Goal: Transaction & Acquisition: Purchase product/service

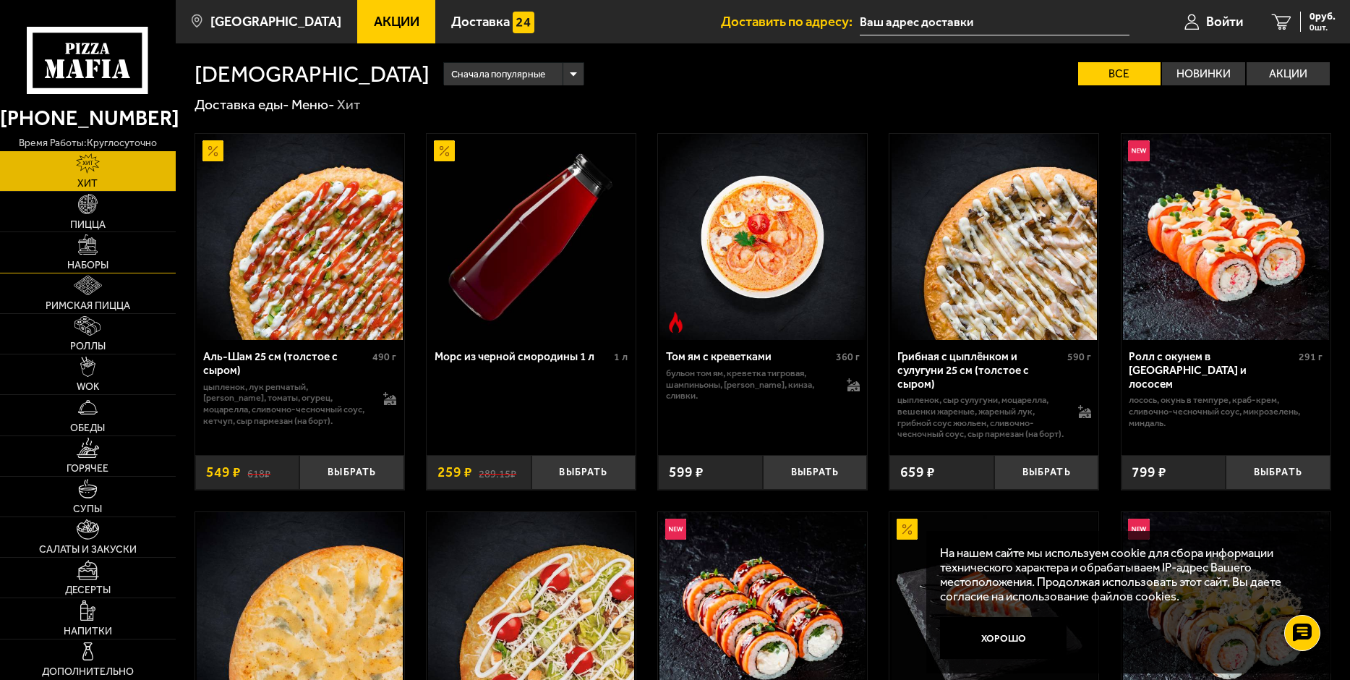
click at [90, 251] on img at bounding box center [88, 244] width 20 height 20
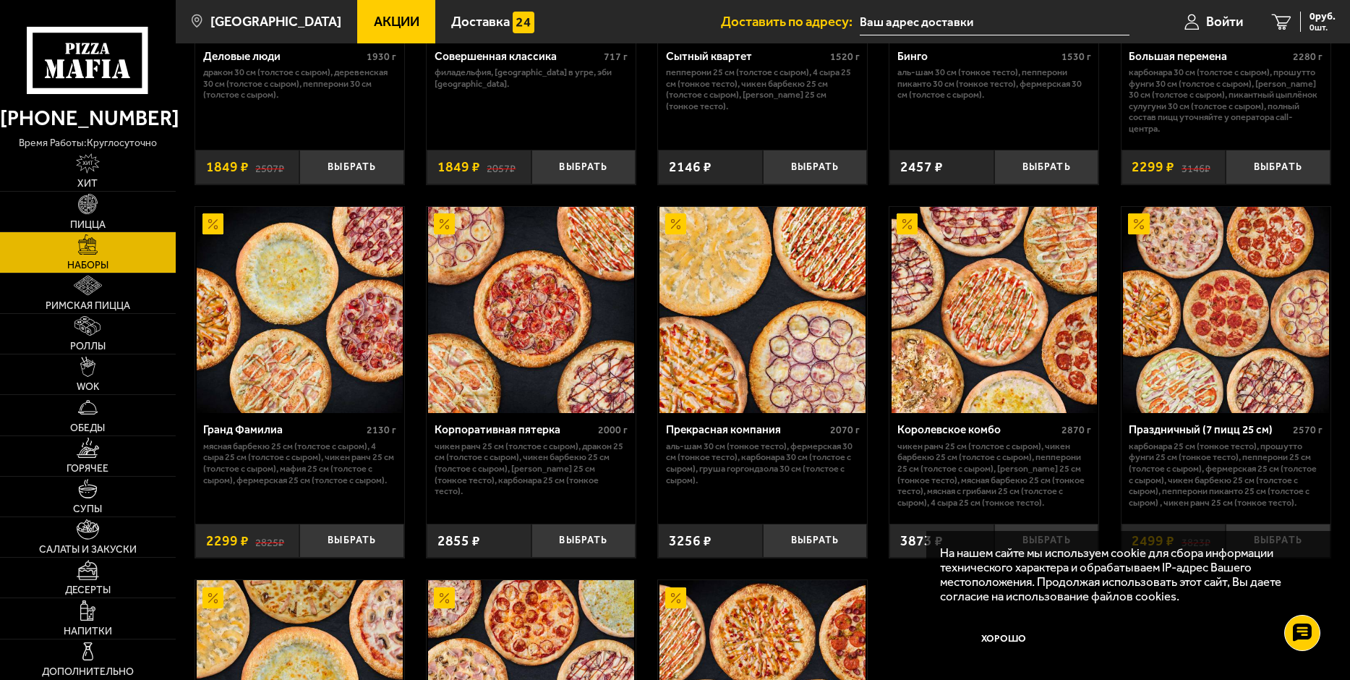
scroll to position [2161, 0]
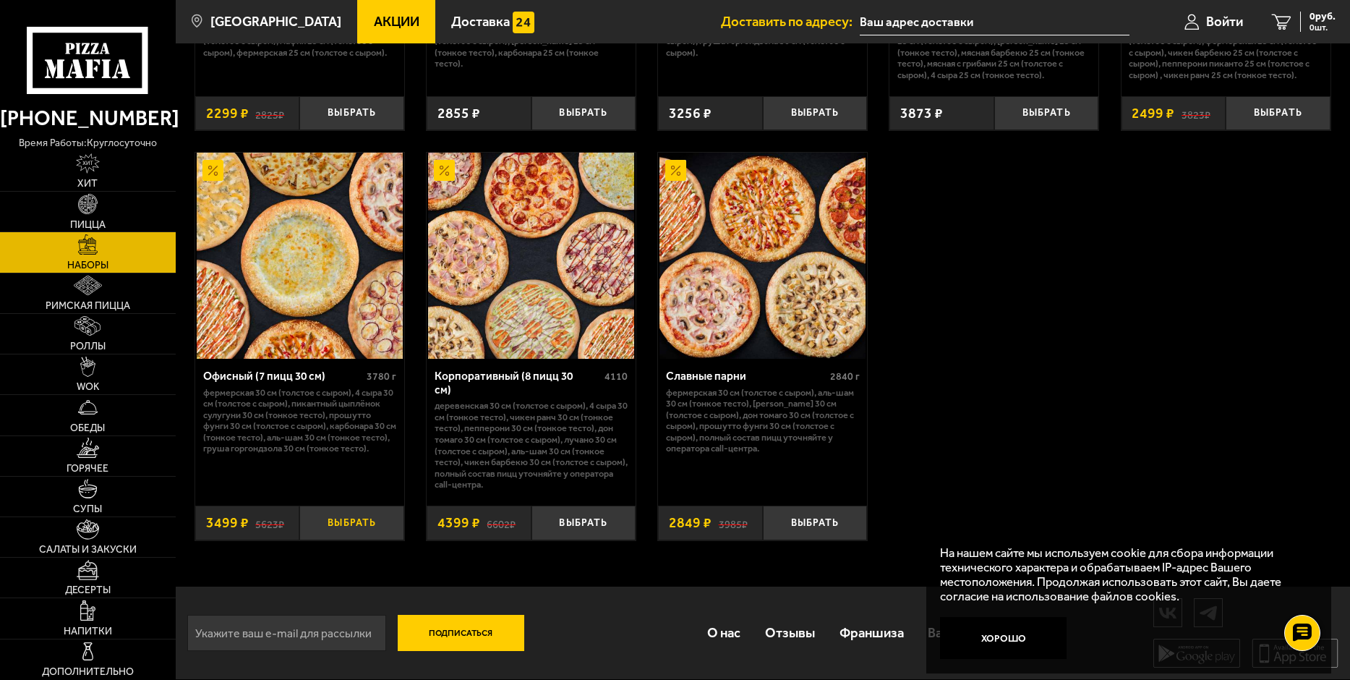
click at [345, 519] on button "Выбрать" at bounding box center [351, 523] width 105 height 35
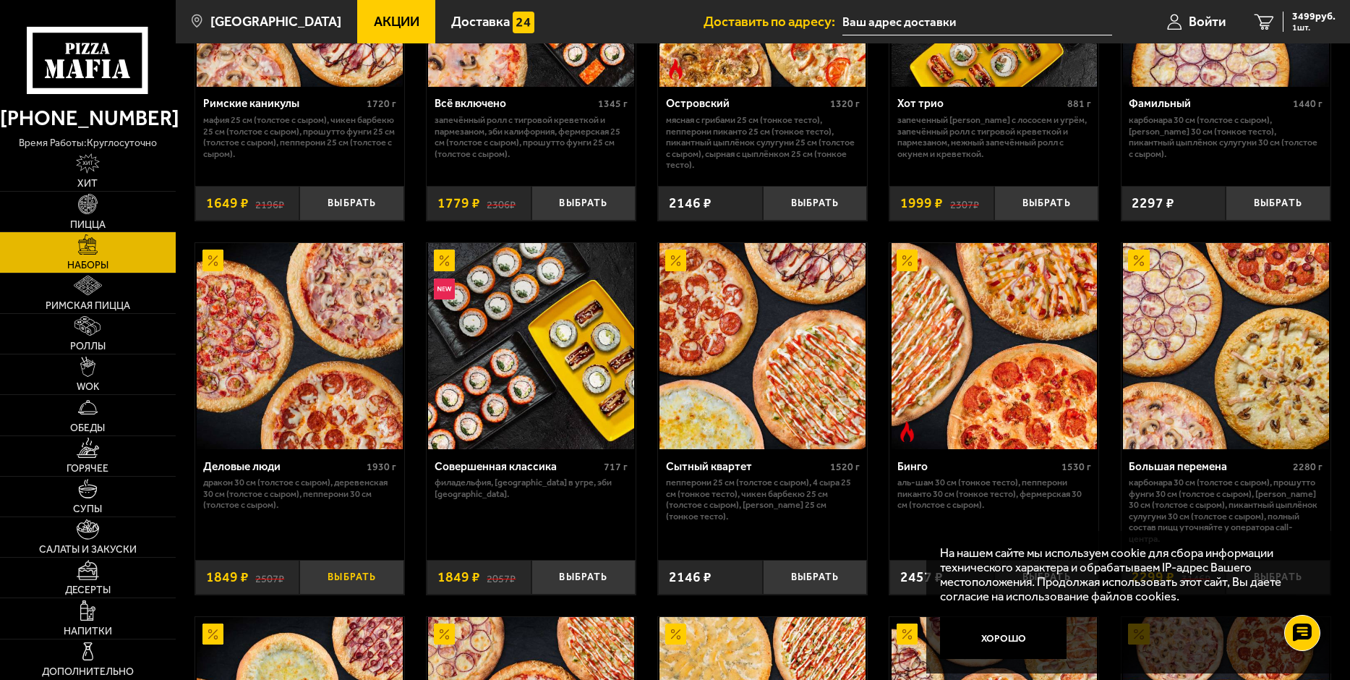
click at [357, 576] on button "Выбрать" at bounding box center [351, 577] width 105 height 35
click at [1304, 26] on span "2 шт." at bounding box center [1314, 27] width 43 height 9
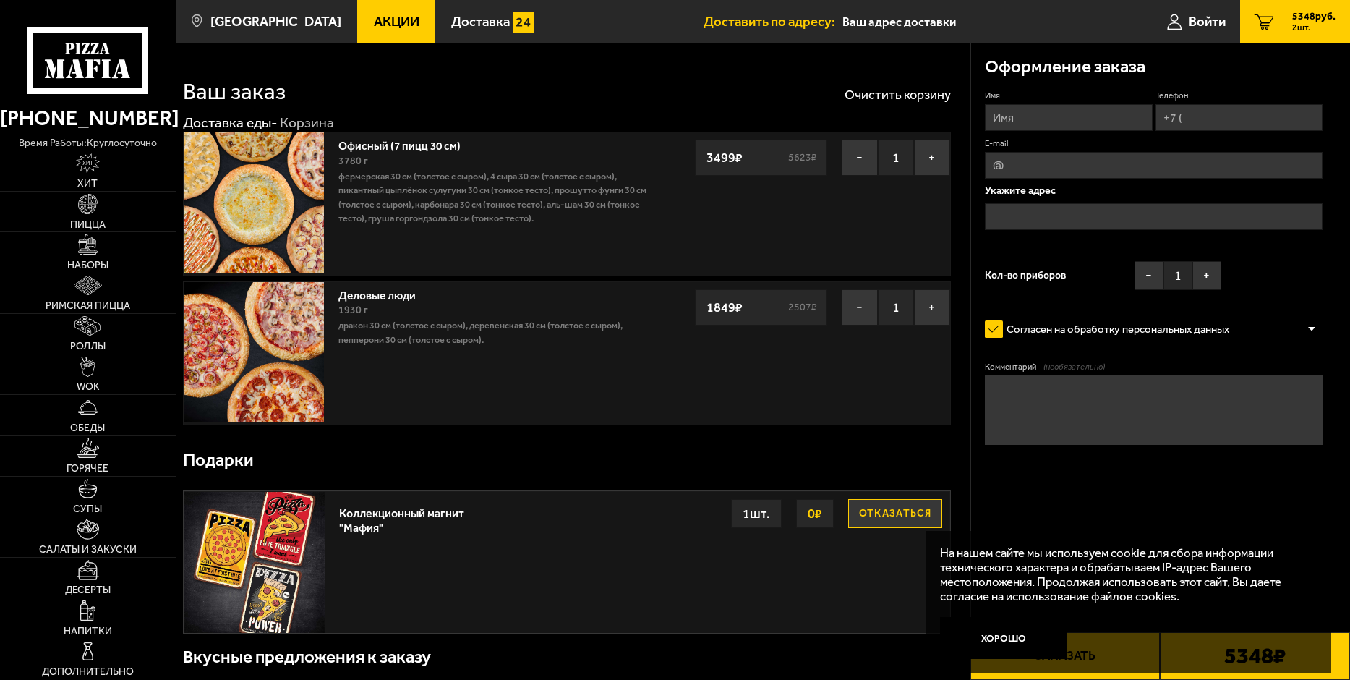
click at [1057, 119] on input "Имя" at bounding box center [1068, 117] width 167 height 27
type input "Валерий"
click at [1204, 114] on input "Телефон" at bounding box center [1239, 117] width 167 height 27
type input "+7 (921) 410-74-67"
click at [1044, 208] on input "text" at bounding box center [1154, 216] width 338 height 27
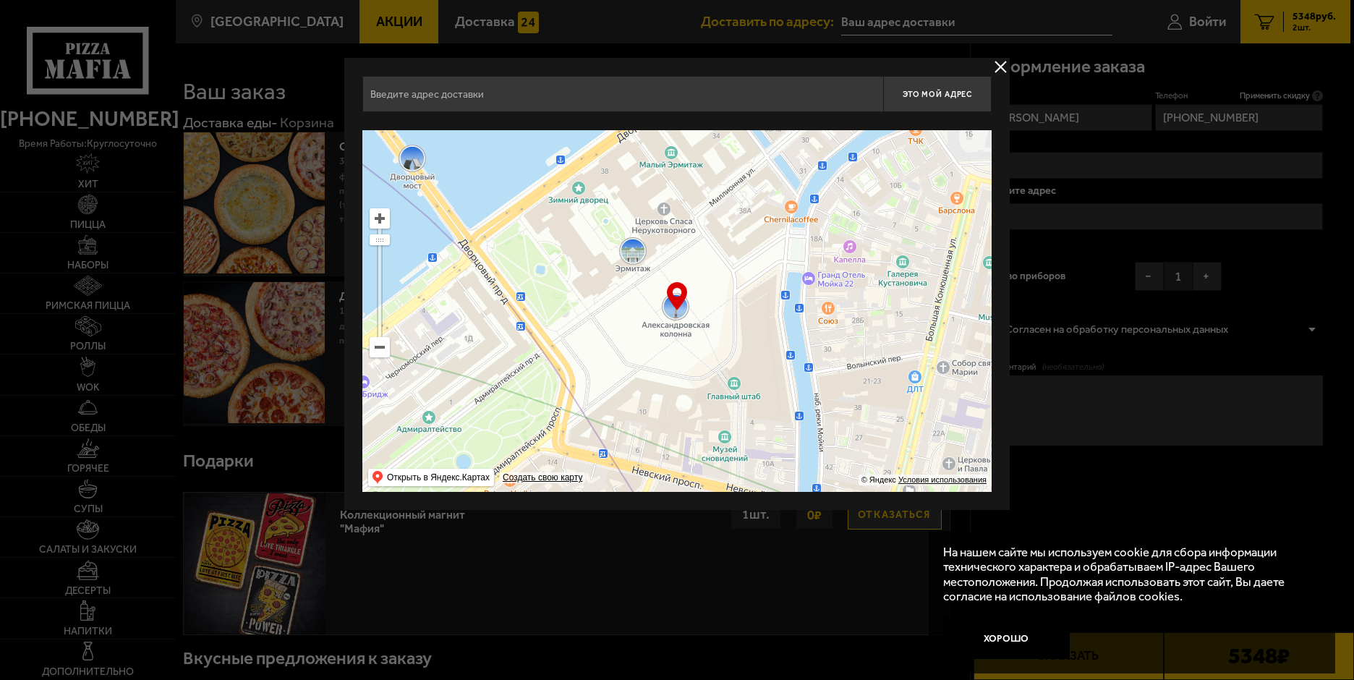
click at [459, 89] on input "text" at bounding box center [622, 94] width 521 height 36
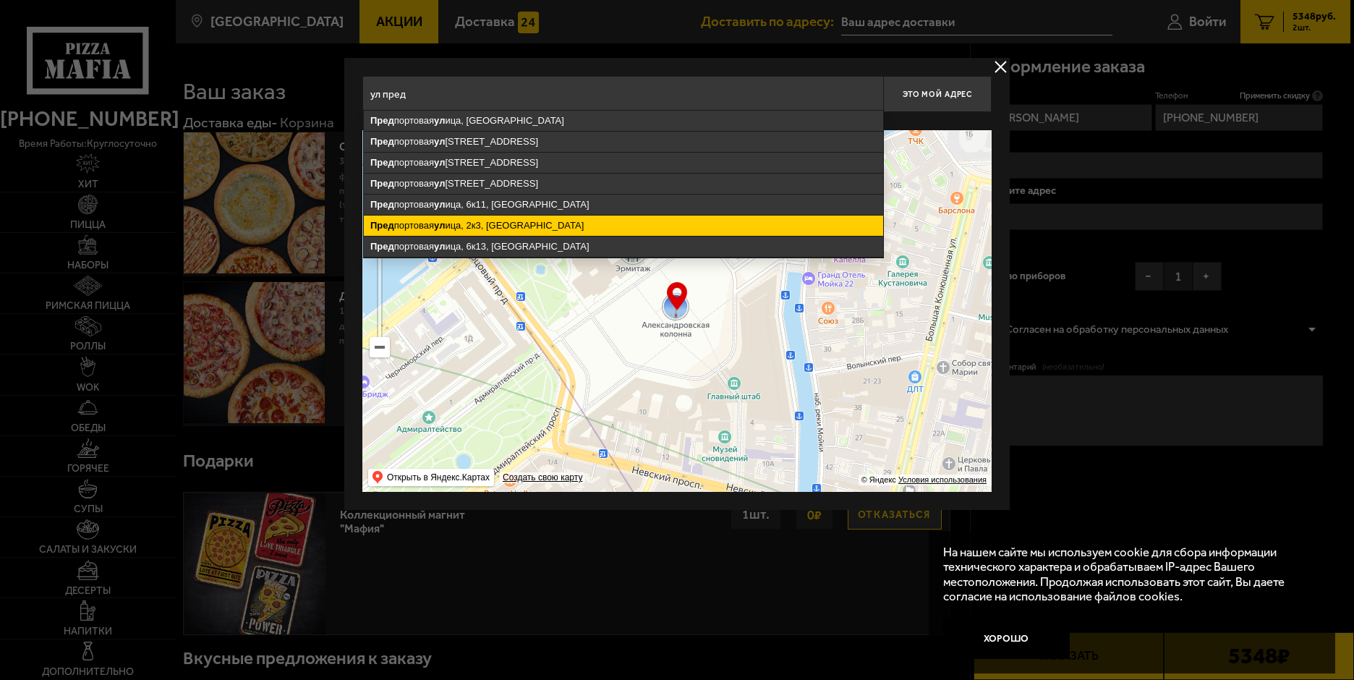
click at [481, 221] on ymaps "Пред портовая ул ица, 2к3, Санкт-Петербург" at bounding box center [623, 226] width 519 height 20
type input "Санкт-Петербург, Предпортовая улица, 2к3"
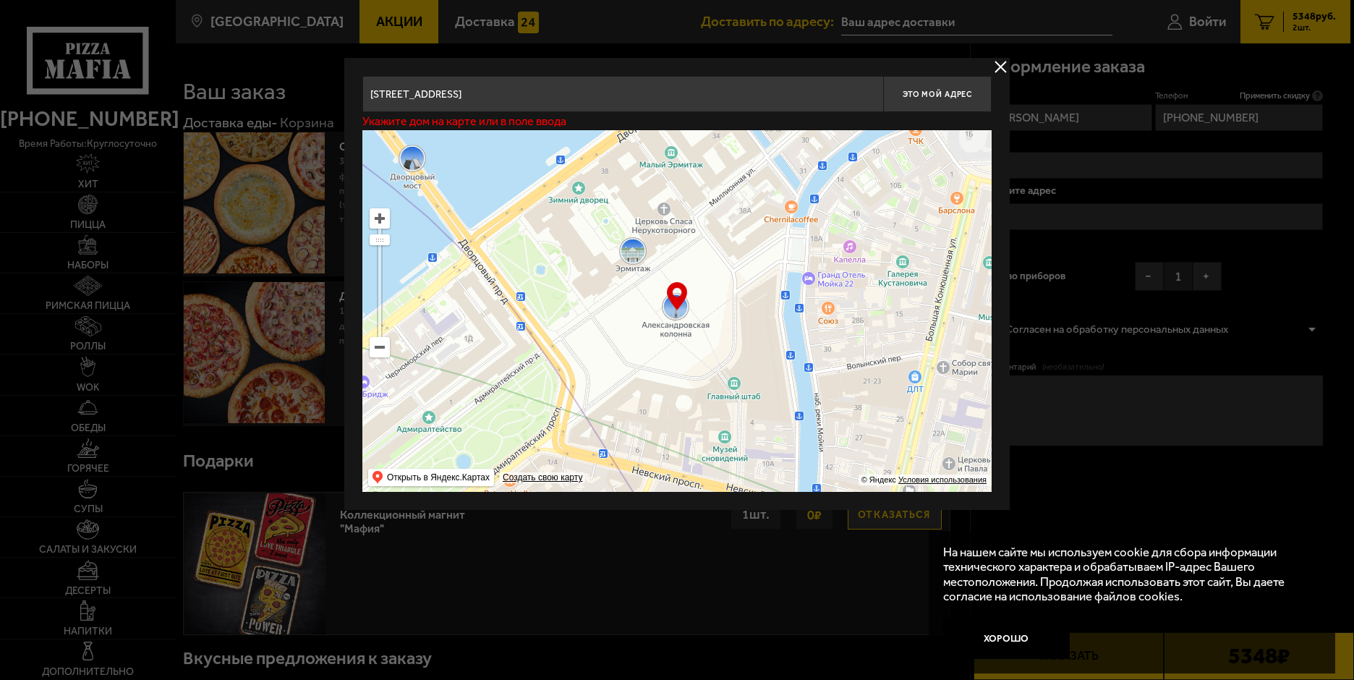
type input "Предпортовая улица, 2к3"
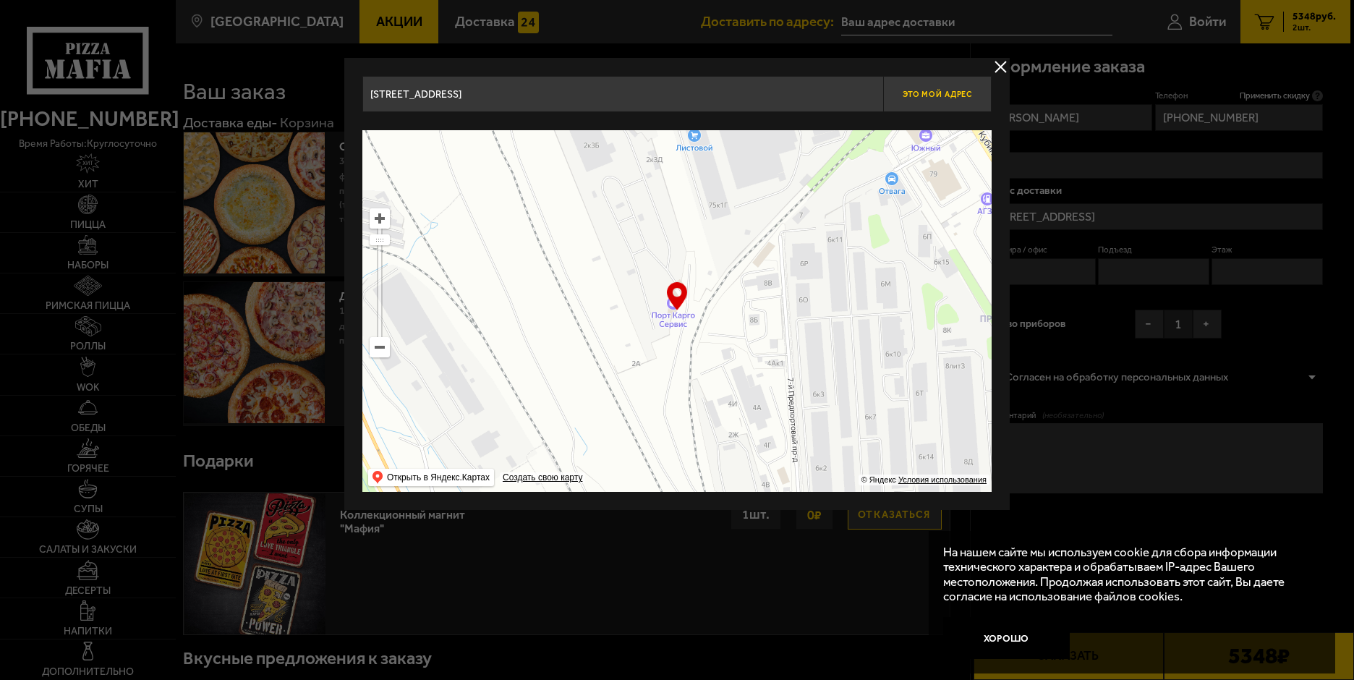
click at [968, 91] on span "Это мой адрес" at bounding box center [937, 94] width 69 height 9
click at [929, 90] on span "Это мой адрес" at bounding box center [937, 94] width 69 height 9
click at [999, 62] on button "delivery type" at bounding box center [1001, 67] width 18 height 18
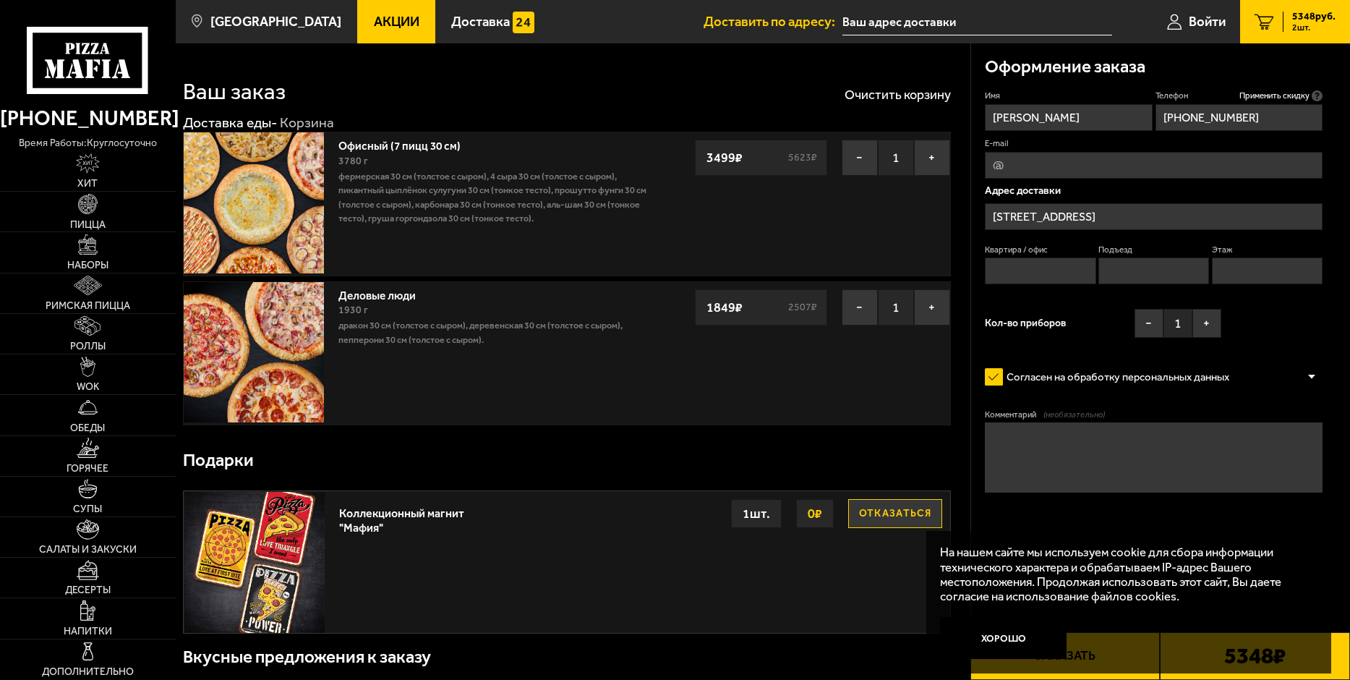
click at [1047, 265] on input "Квартира / офис" at bounding box center [1040, 270] width 111 height 27
type input "1"
click at [1110, 278] on input "Подъезд" at bounding box center [1154, 270] width 111 height 27
type input "1"
click at [1219, 279] on input "Этаж" at bounding box center [1267, 270] width 111 height 27
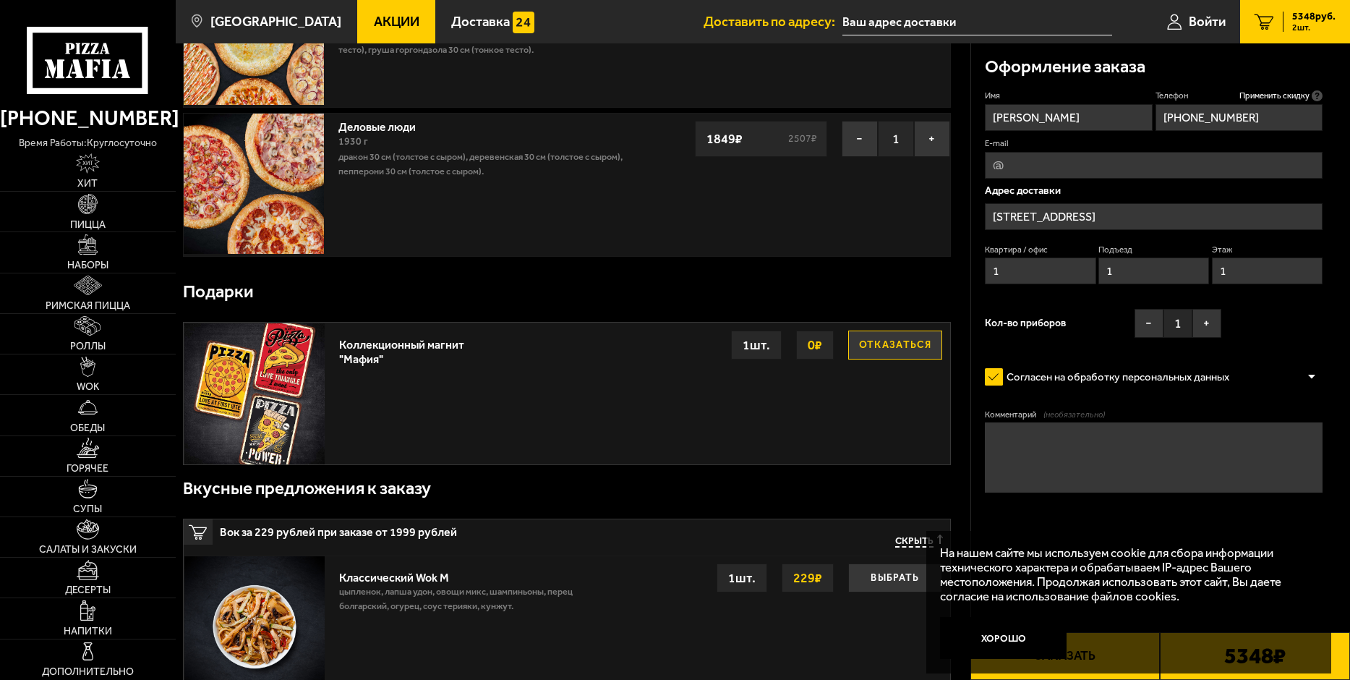
scroll to position [338, 0]
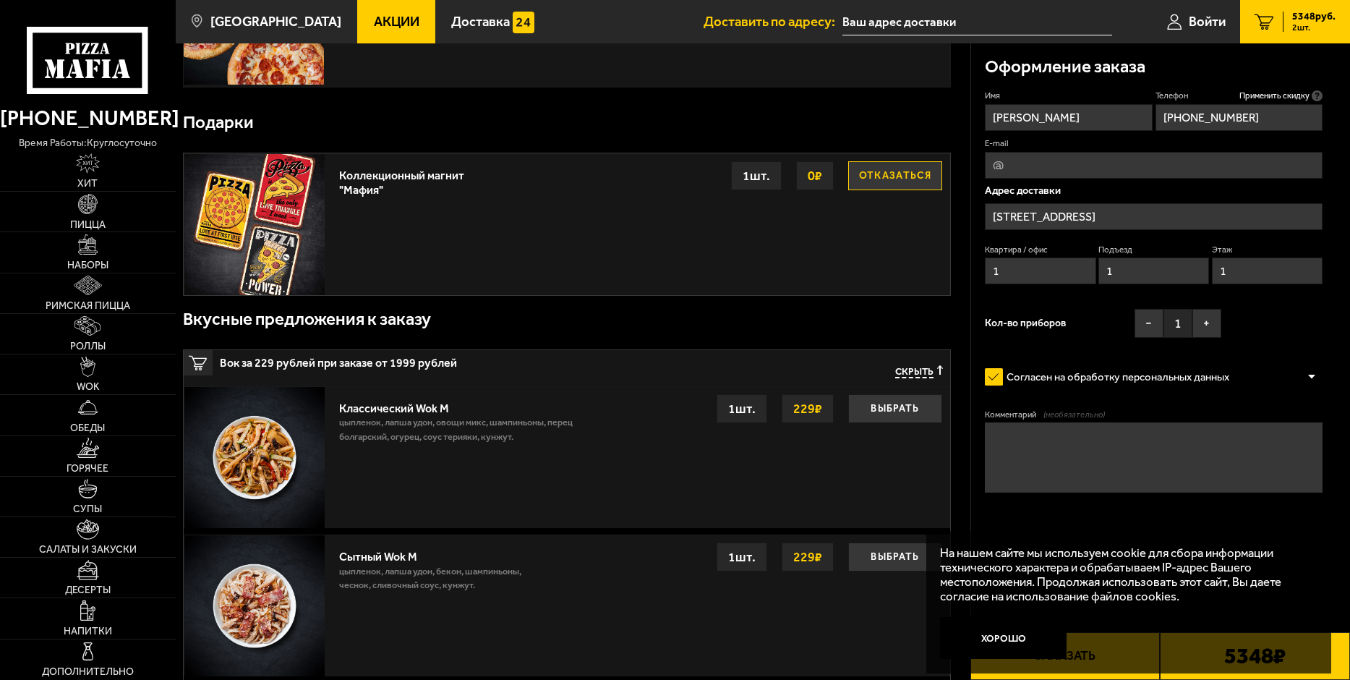
type input "1"
click at [1122, 453] on textarea "Комментарий (необязательно)" at bounding box center [1154, 457] width 338 height 70
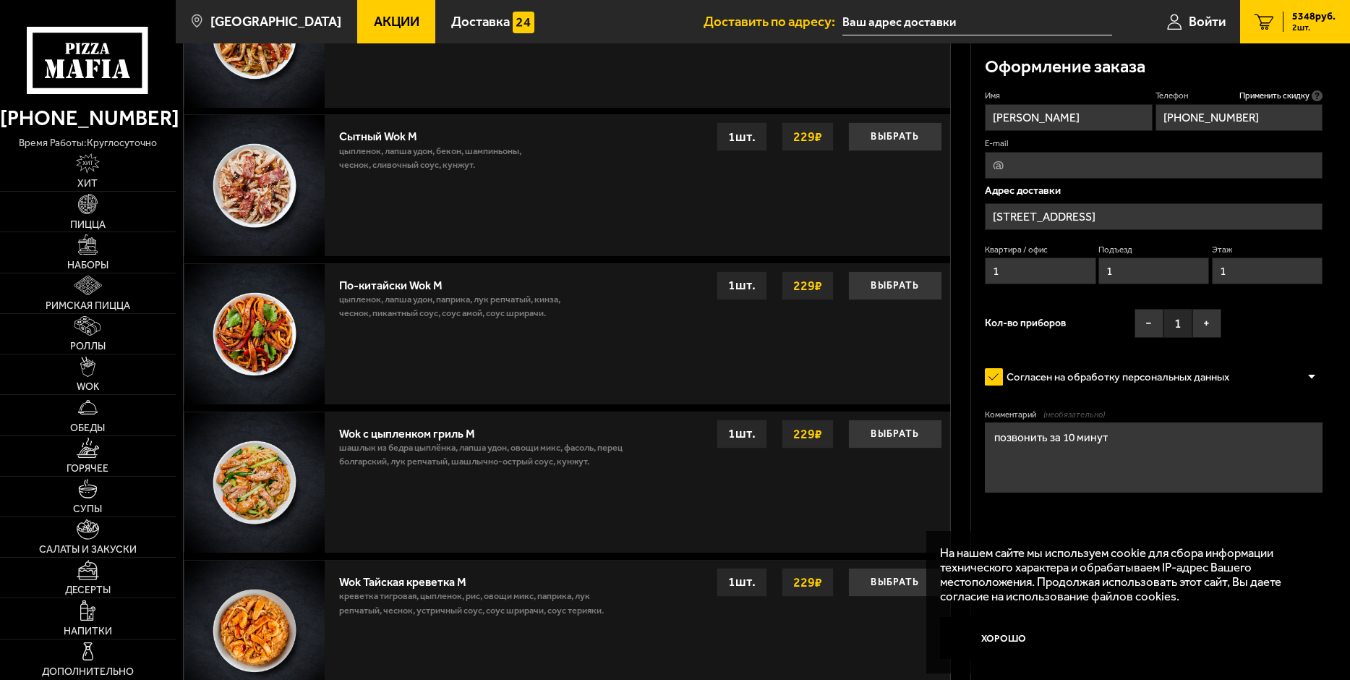
scroll to position [1181, 0]
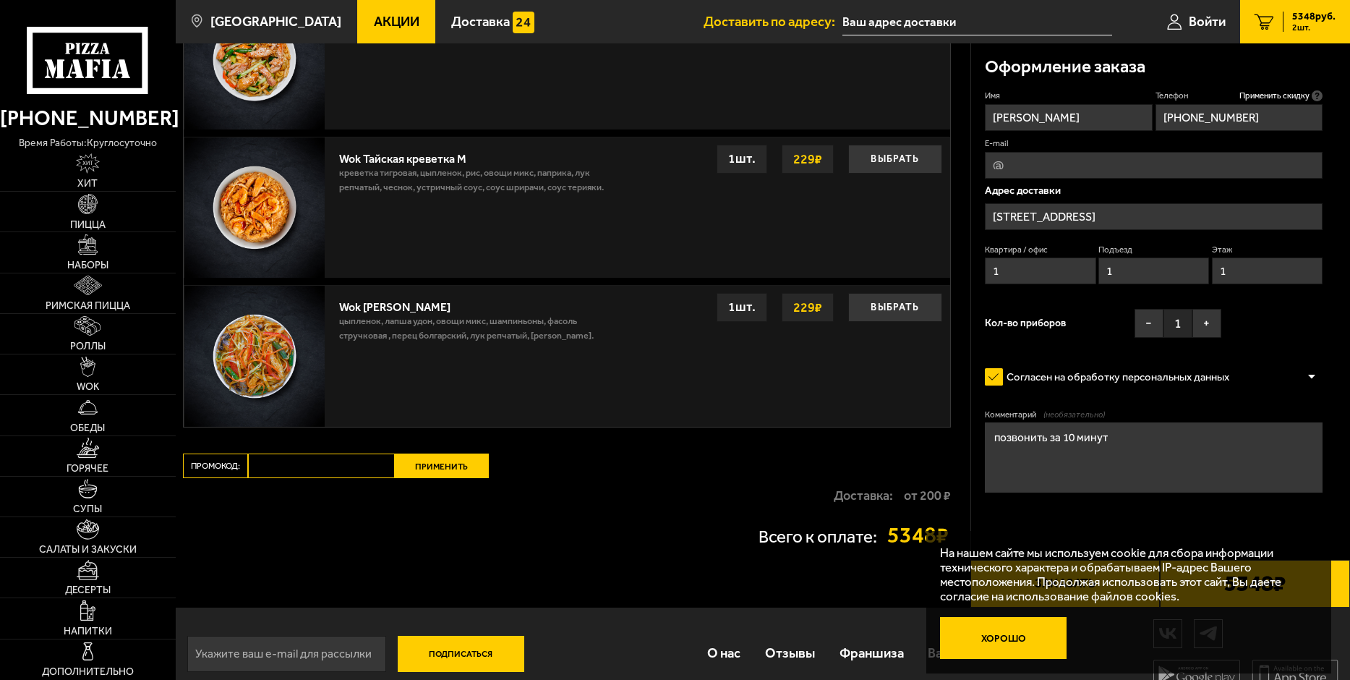
type textarea "позвонить за 10 минут"
click at [1015, 629] on button "Хорошо" at bounding box center [1003, 638] width 127 height 42
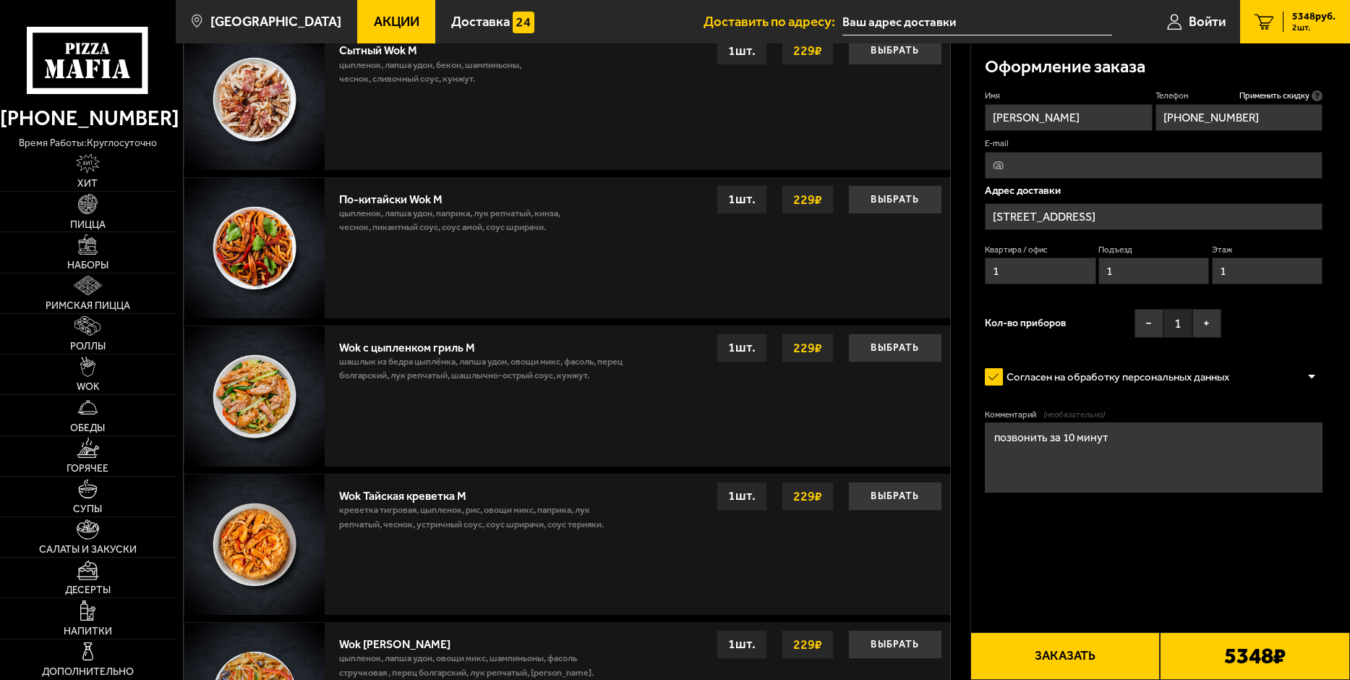
scroll to position [1013, 0]
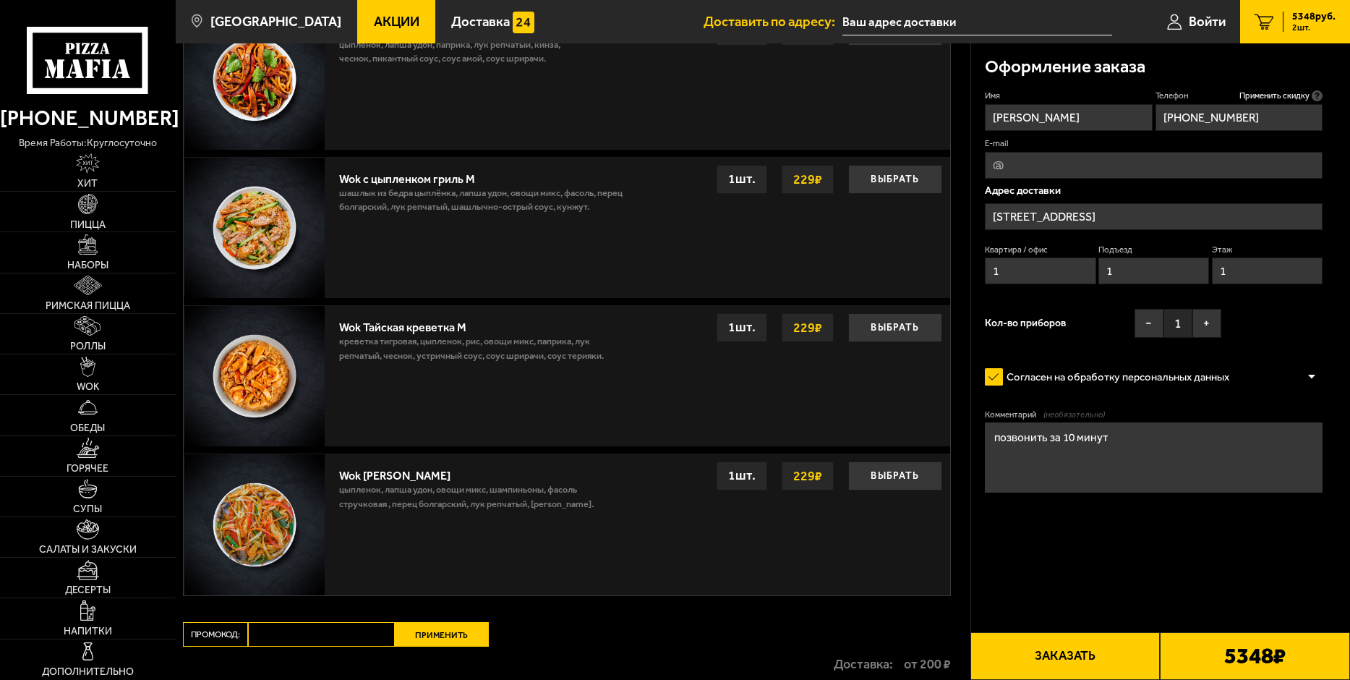
click at [1063, 671] on button "Заказать" at bounding box center [1066, 656] width 190 height 48
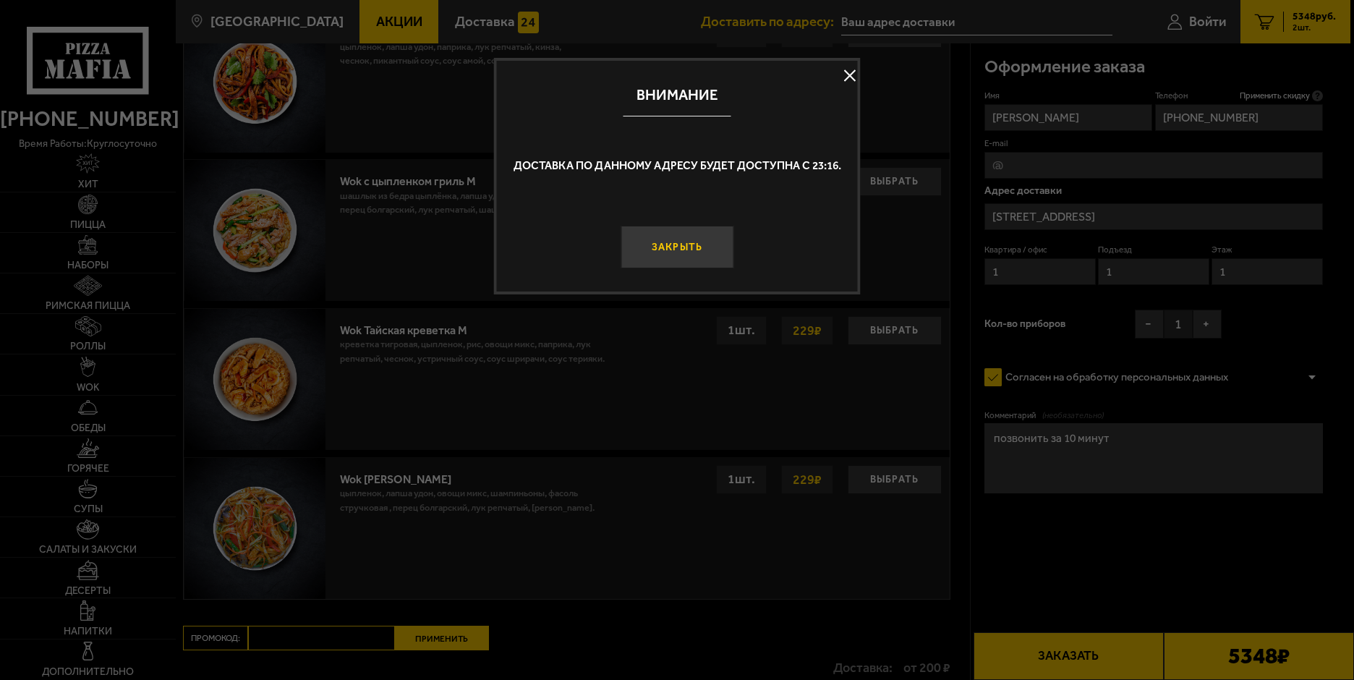
click at [682, 257] on button "Закрыть" at bounding box center [677, 247] width 113 height 43
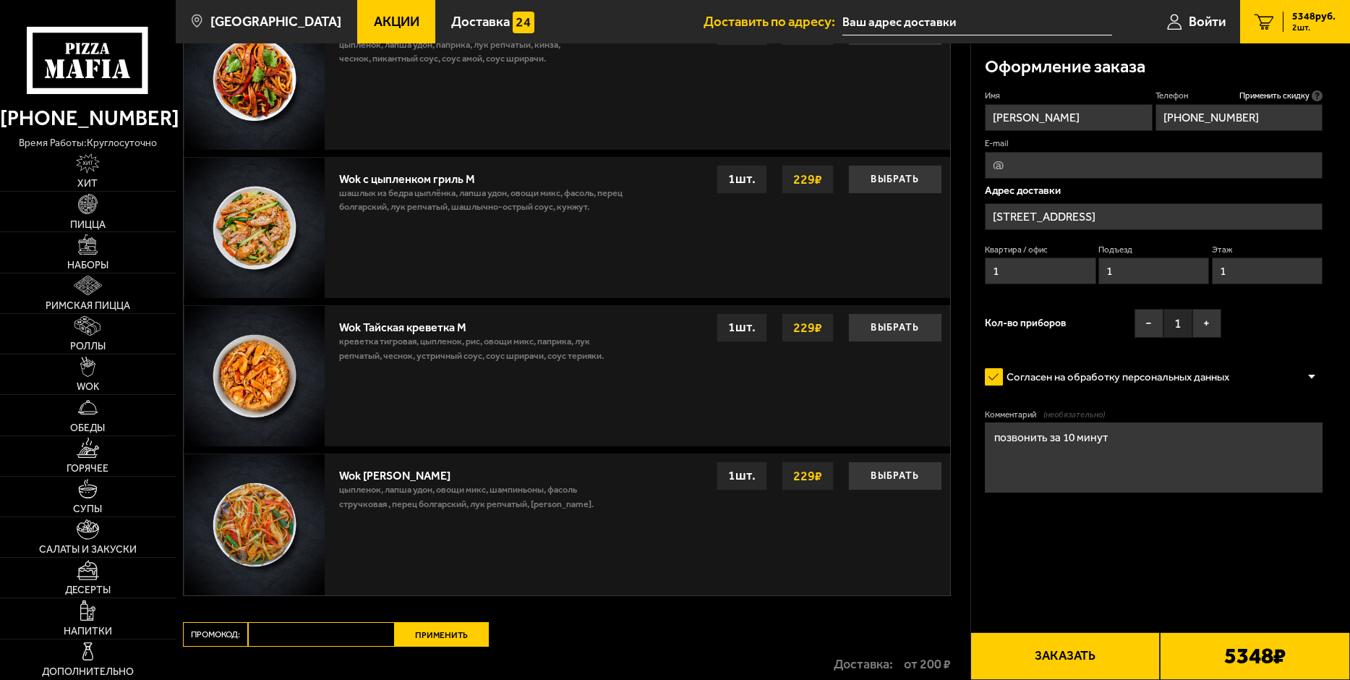
click at [1049, 665] on button "Заказать" at bounding box center [1066, 656] width 190 height 48
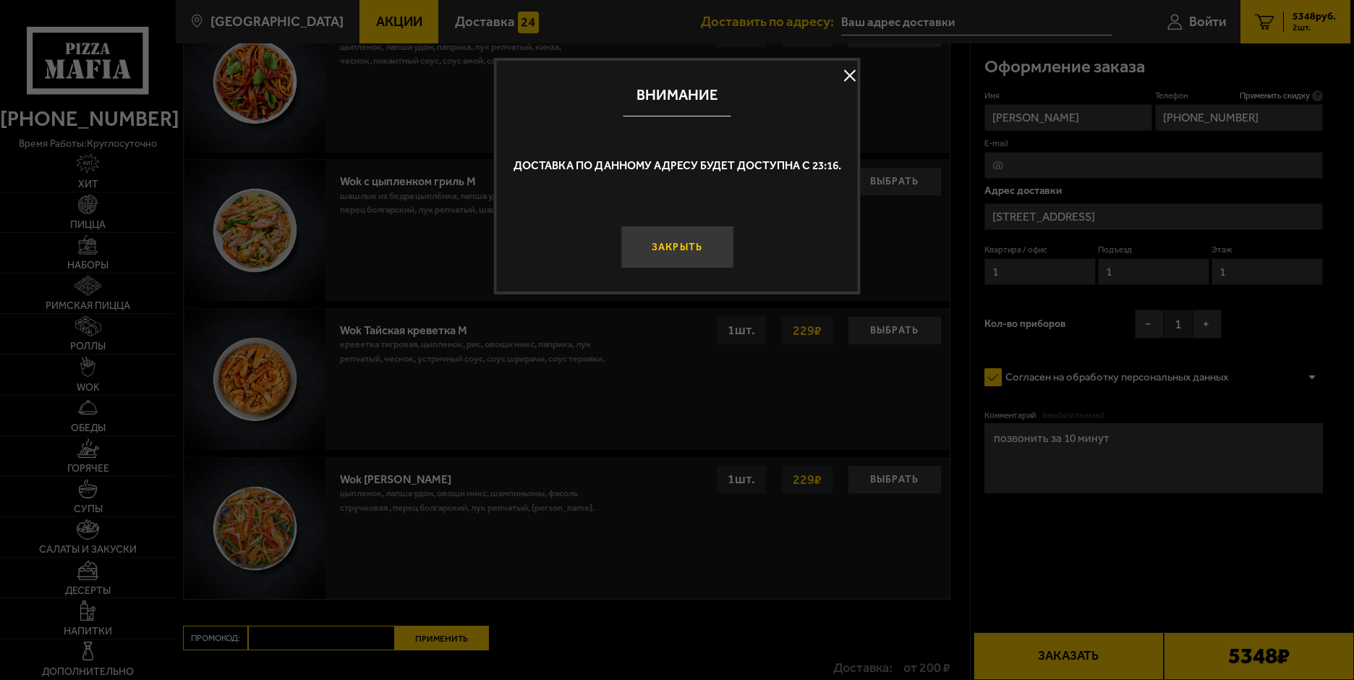
click at [694, 247] on button "Закрыть" at bounding box center [677, 247] width 113 height 43
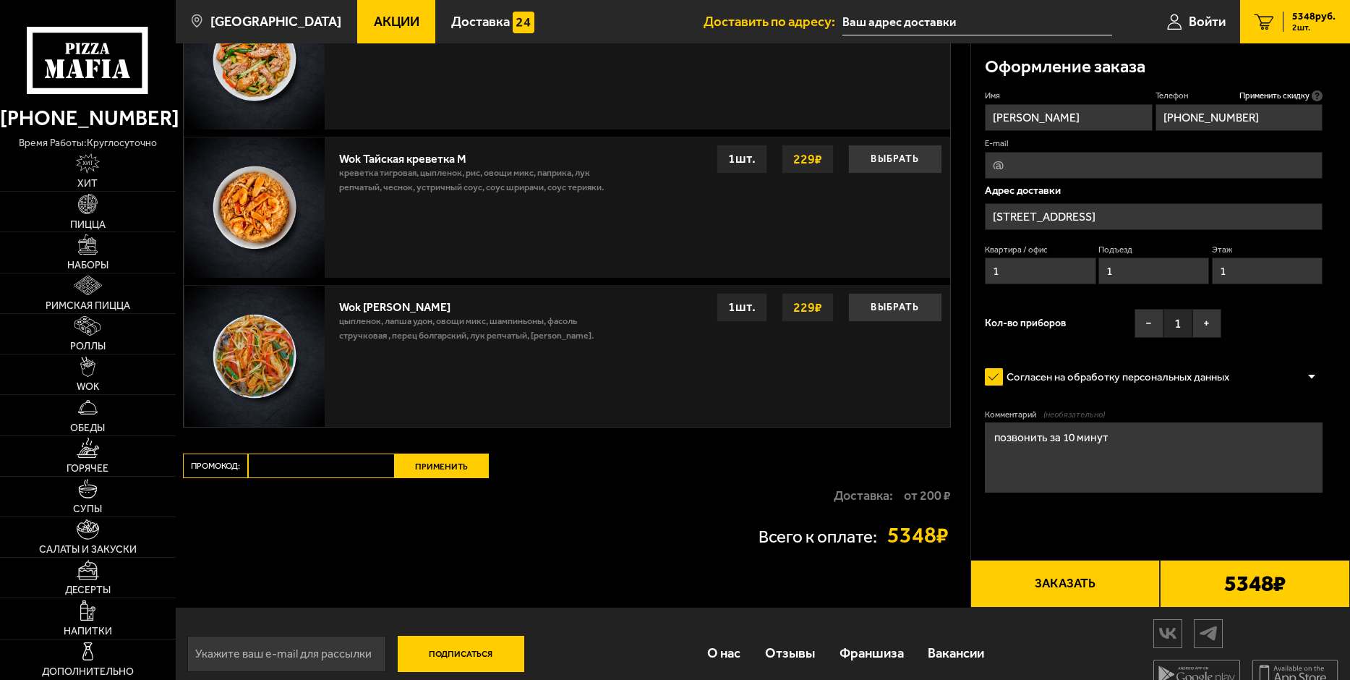
scroll to position [1205, 0]
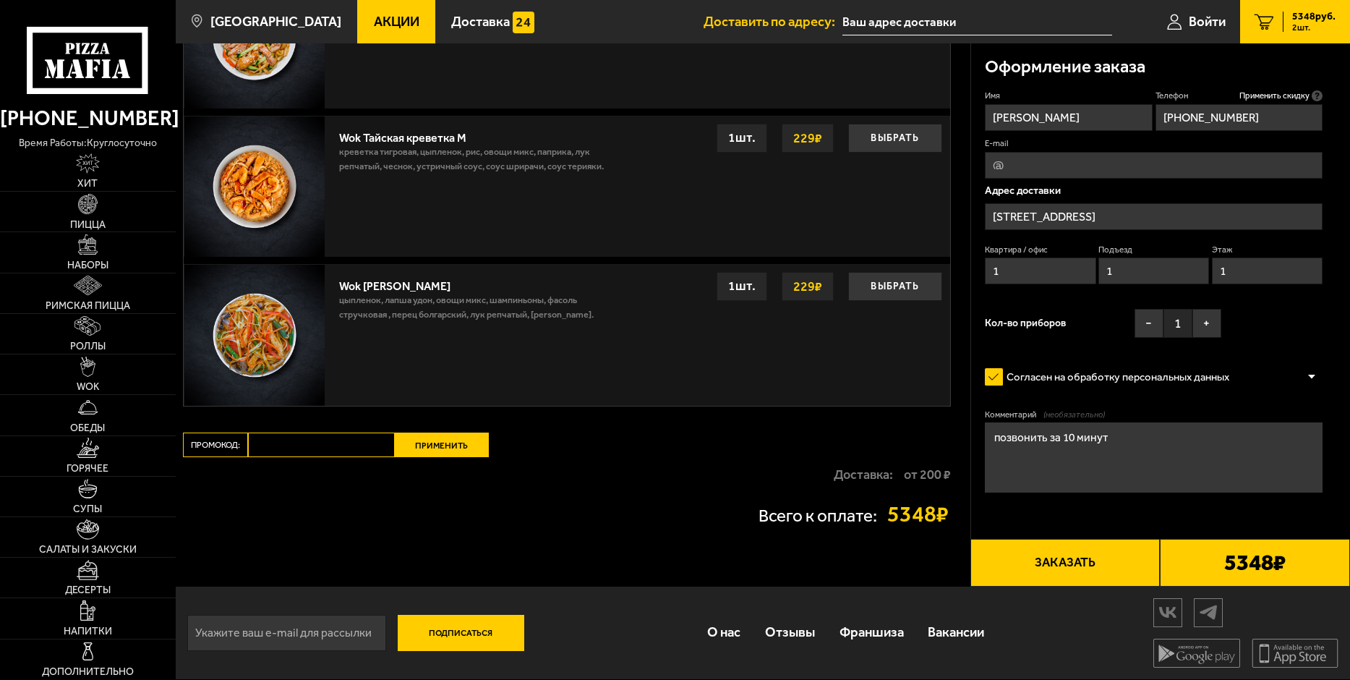
click at [1060, 575] on button "Заказать" at bounding box center [1066, 563] width 190 height 48
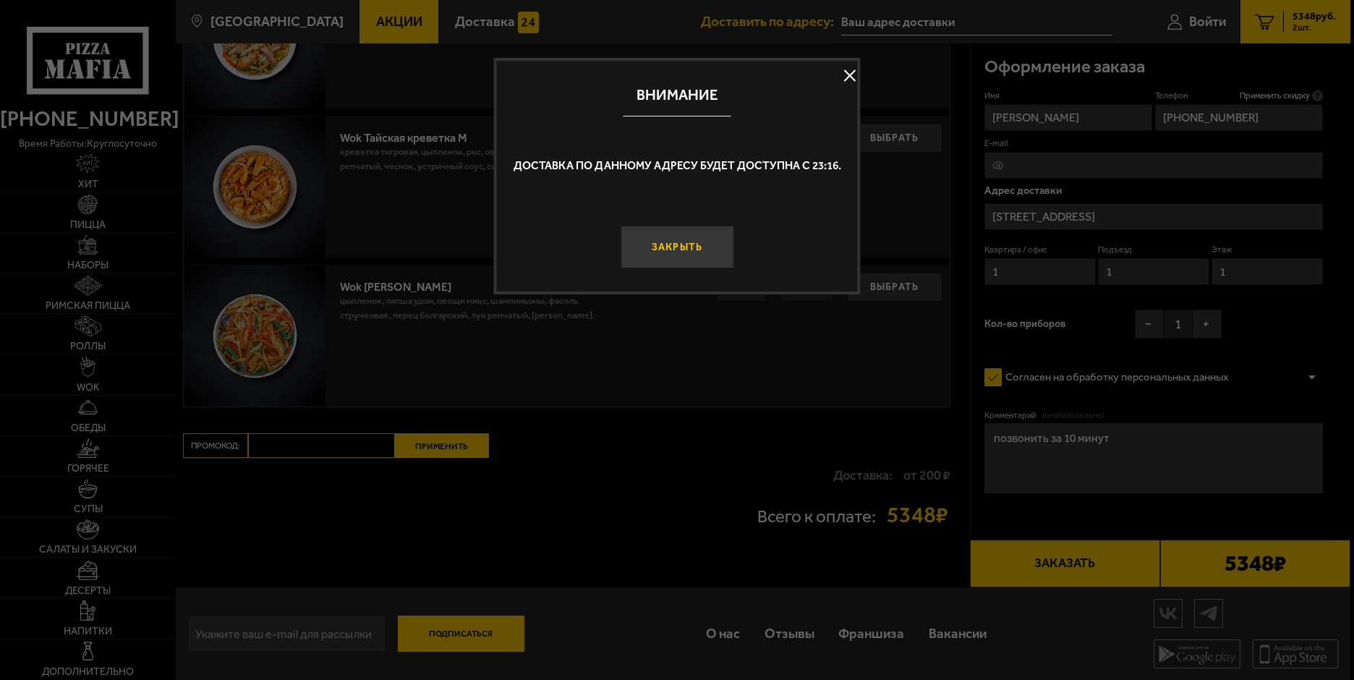
click at [699, 252] on button "Закрыть" at bounding box center [677, 247] width 113 height 43
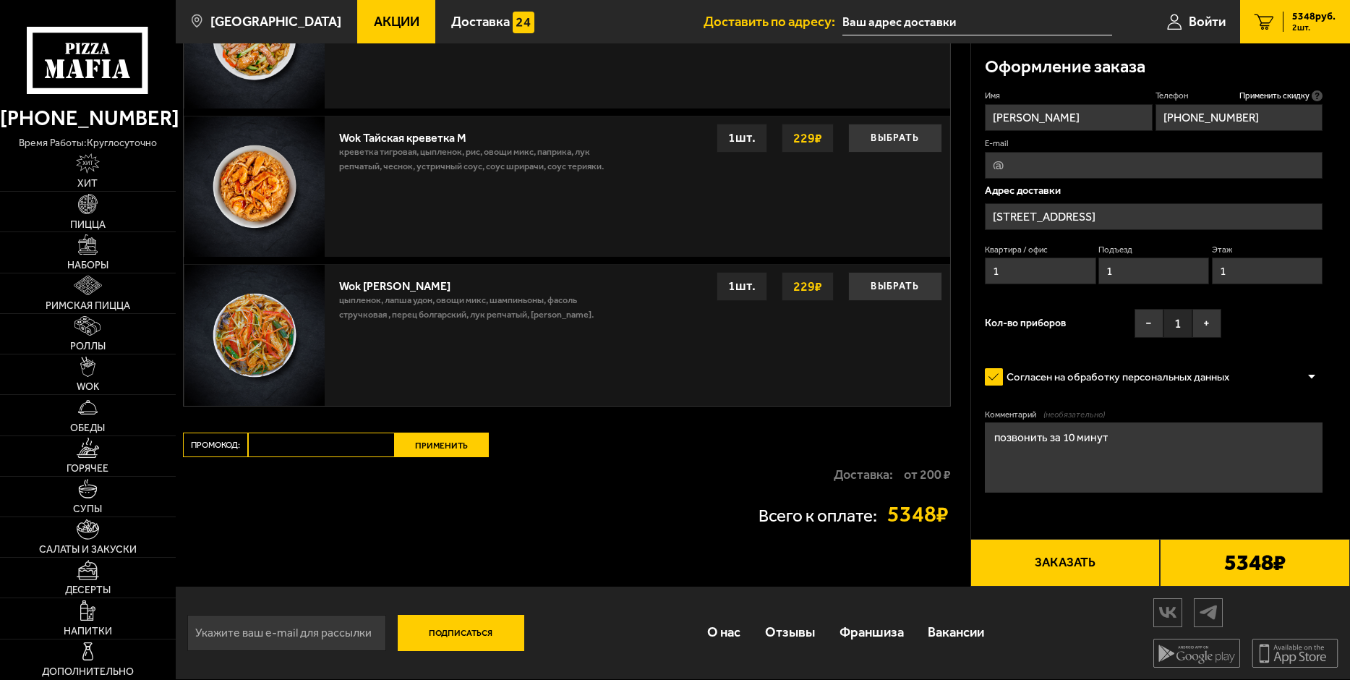
click at [1101, 570] on button "Заказать" at bounding box center [1066, 563] width 190 height 48
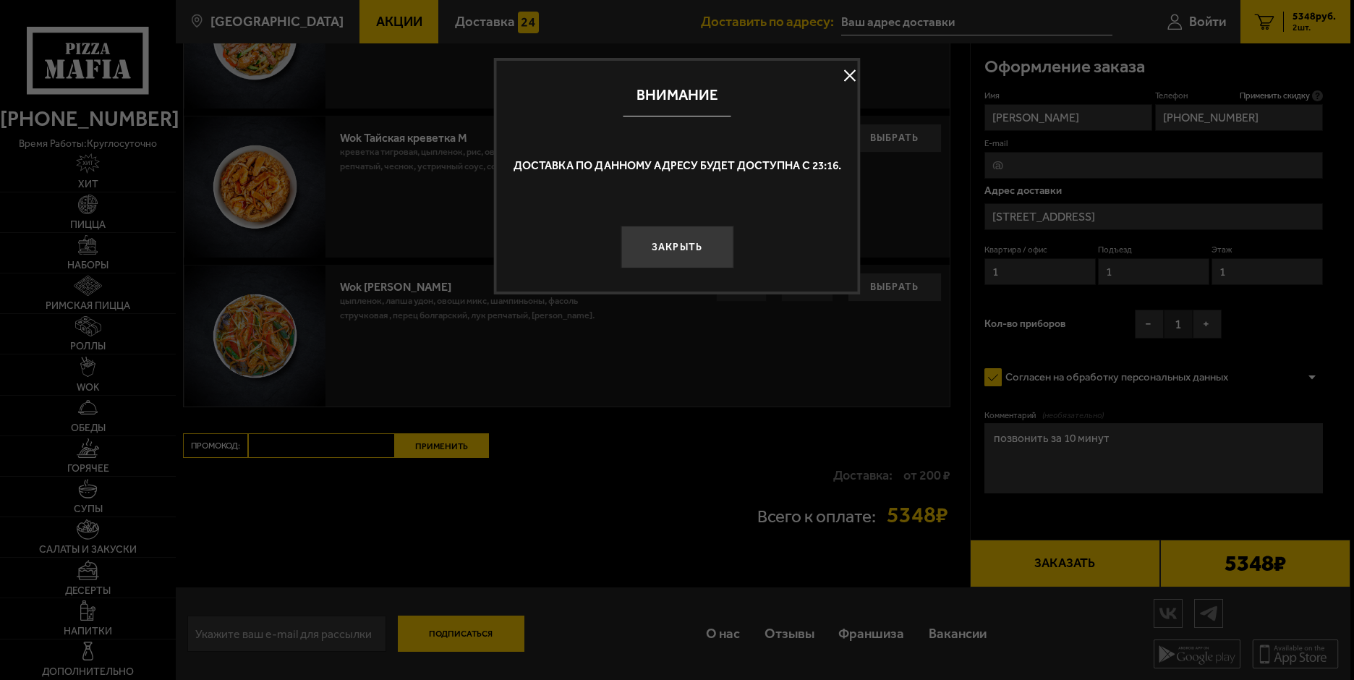
click at [630, 225] on div "Закрыть" at bounding box center [677, 234] width 361 height 67
click at [707, 247] on button "Закрыть" at bounding box center [677, 247] width 113 height 43
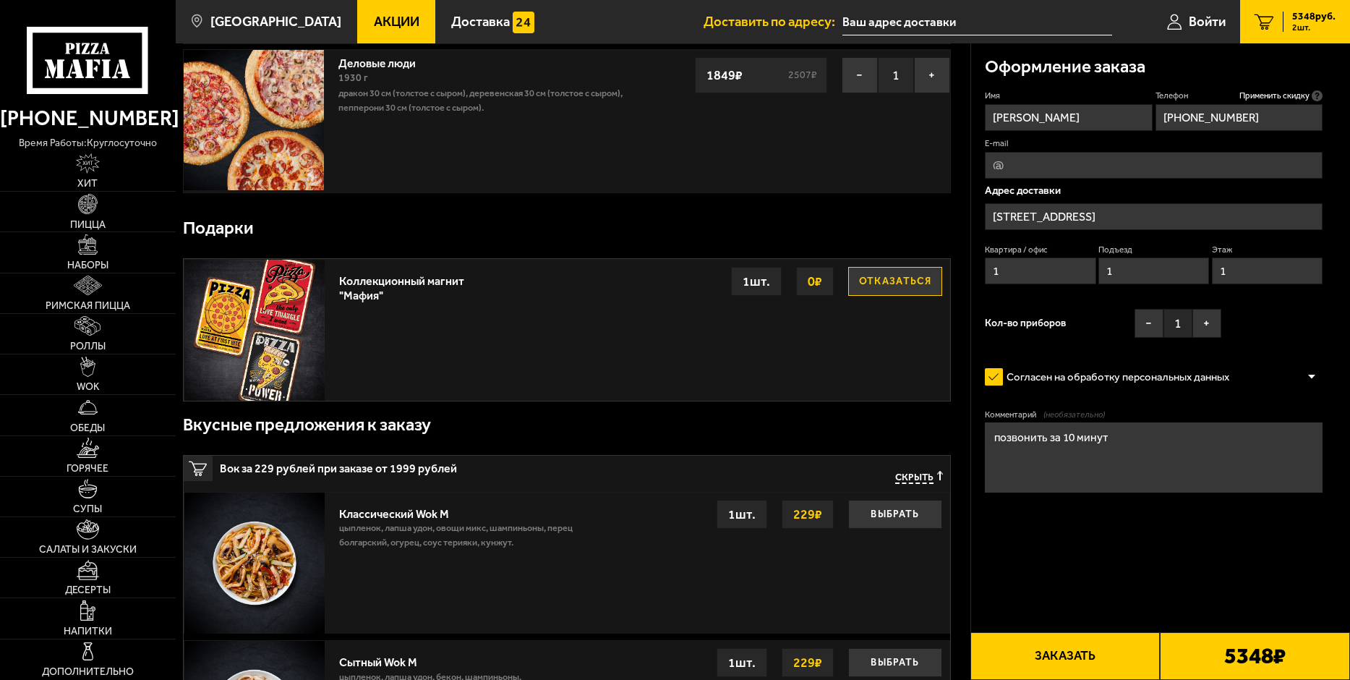
scroll to position [0, 0]
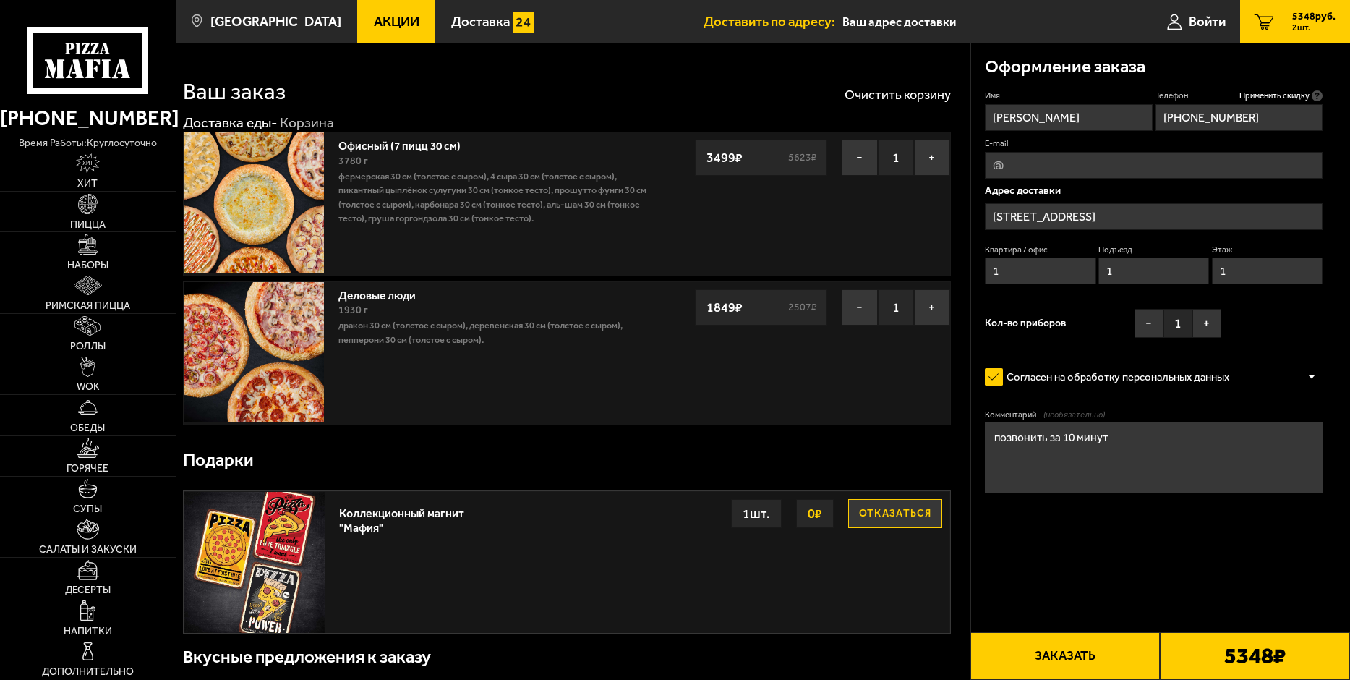
click at [1298, 30] on span "2 шт." at bounding box center [1314, 27] width 43 height 9
click at [1200, 665] on div "5348 ₽" at bounding box center [1255, 656] width 190 height 48
click at [1237, 657] on b "5348 ₽" at bounding box center [1255, 655] width 61 height 22
click at [1067, 657] on button "Заказать" at bounding box center [1066, 656] width 190 height 48
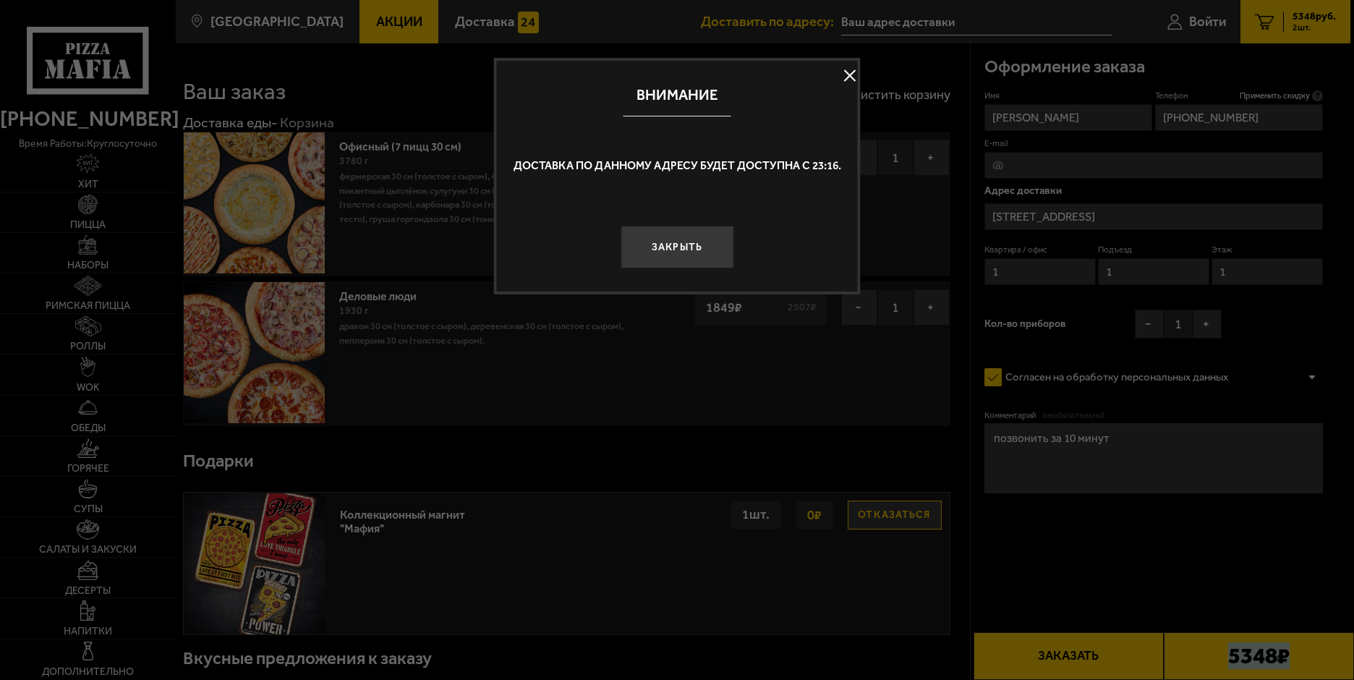
click at [678, 255] on button "Закрыть" at bounding box center [677, 247] width 113 height 43
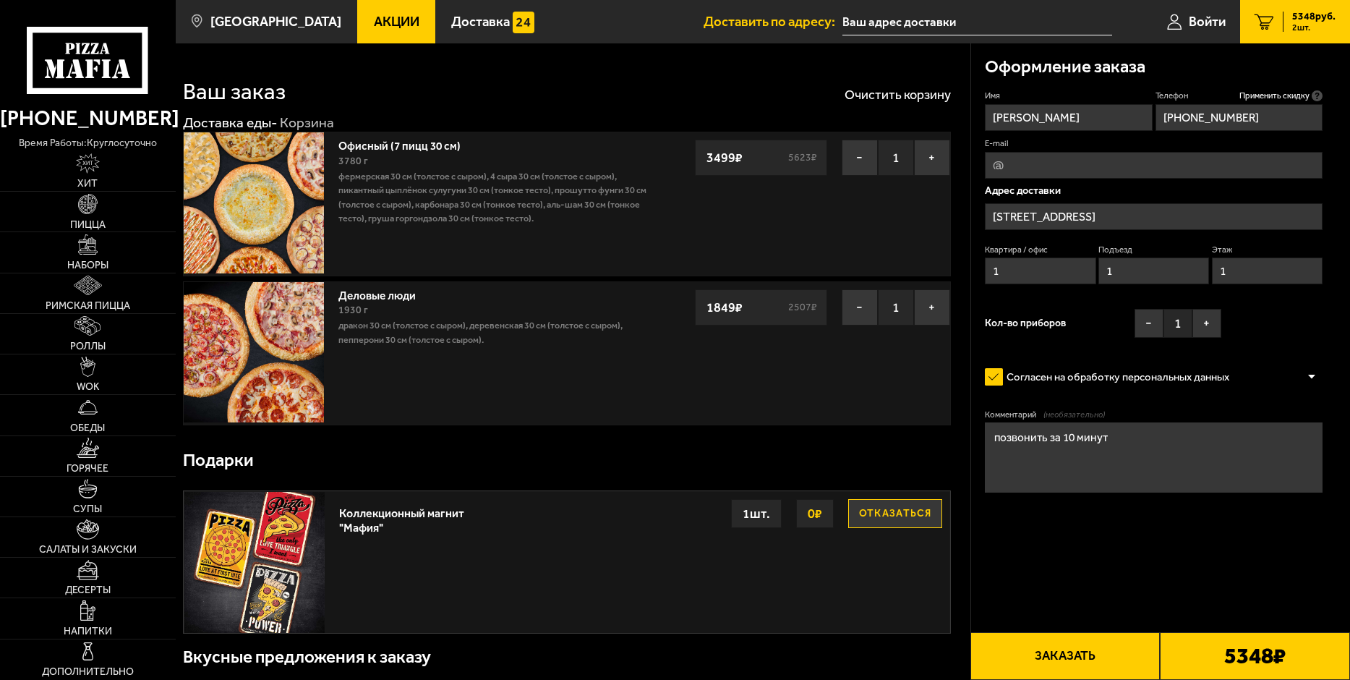
click at [1312, 378] on div at bounding box center [1312, 376] width 22 height 11
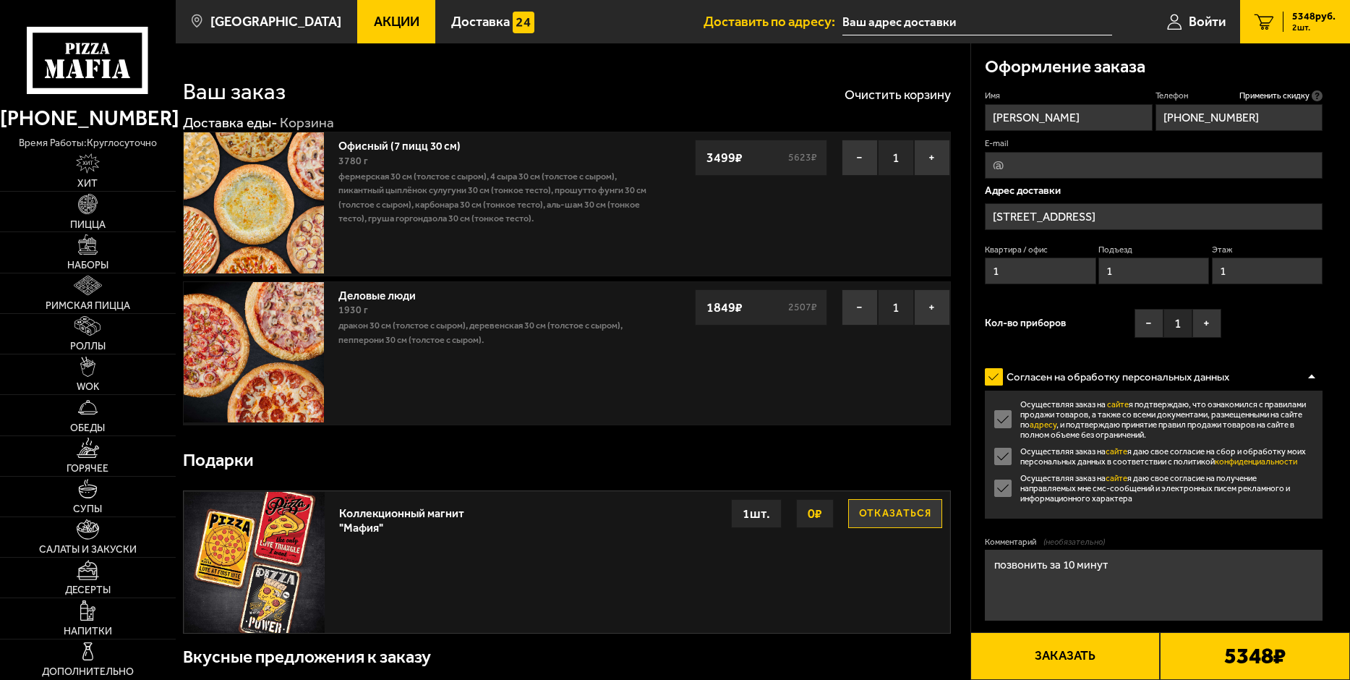
click at [1311, 378] on div at bounding box center [1312, 376] width 22 height 11
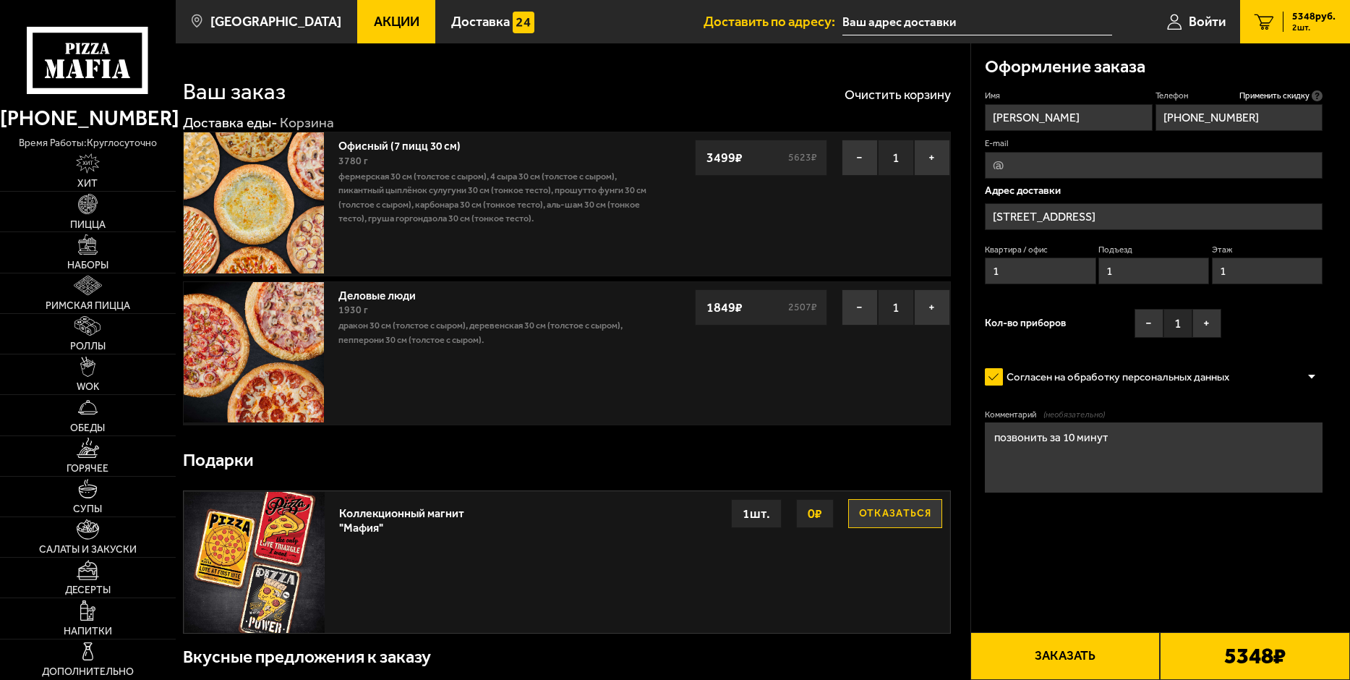
click at [1035, 643] on button "Заказать" at bounding box center [1066, 656] width 190 height 48
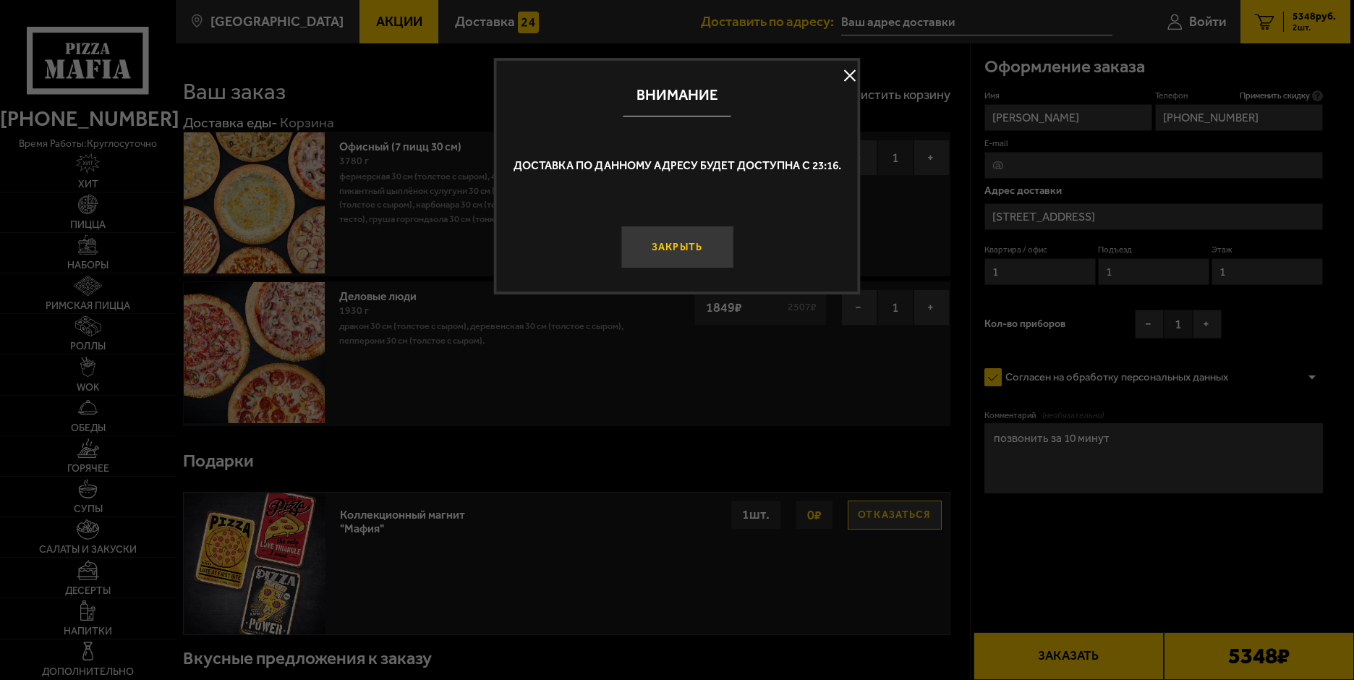
click at [680, 255] on button "Закрыть" at bounding box center [677, 247] width 113 height 43
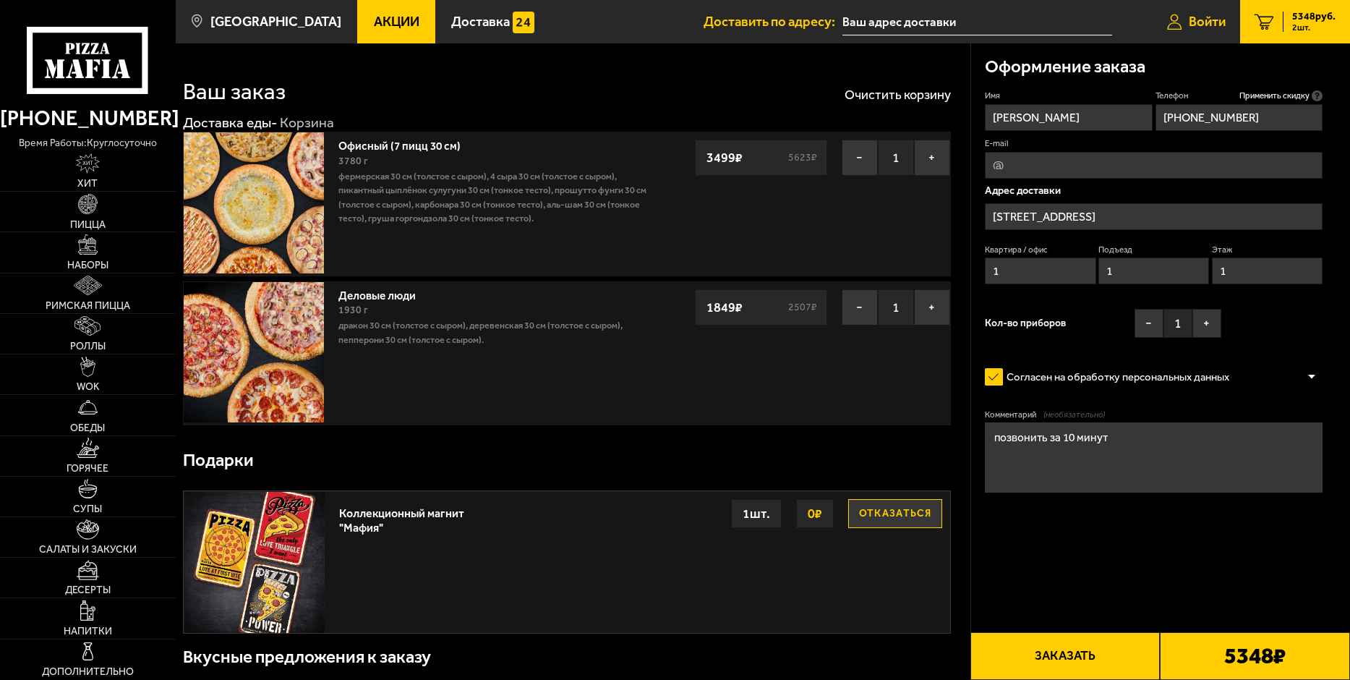
click at [1189, 17] on span "Войти" at bounding box center [1207, 22] width 37 height 14
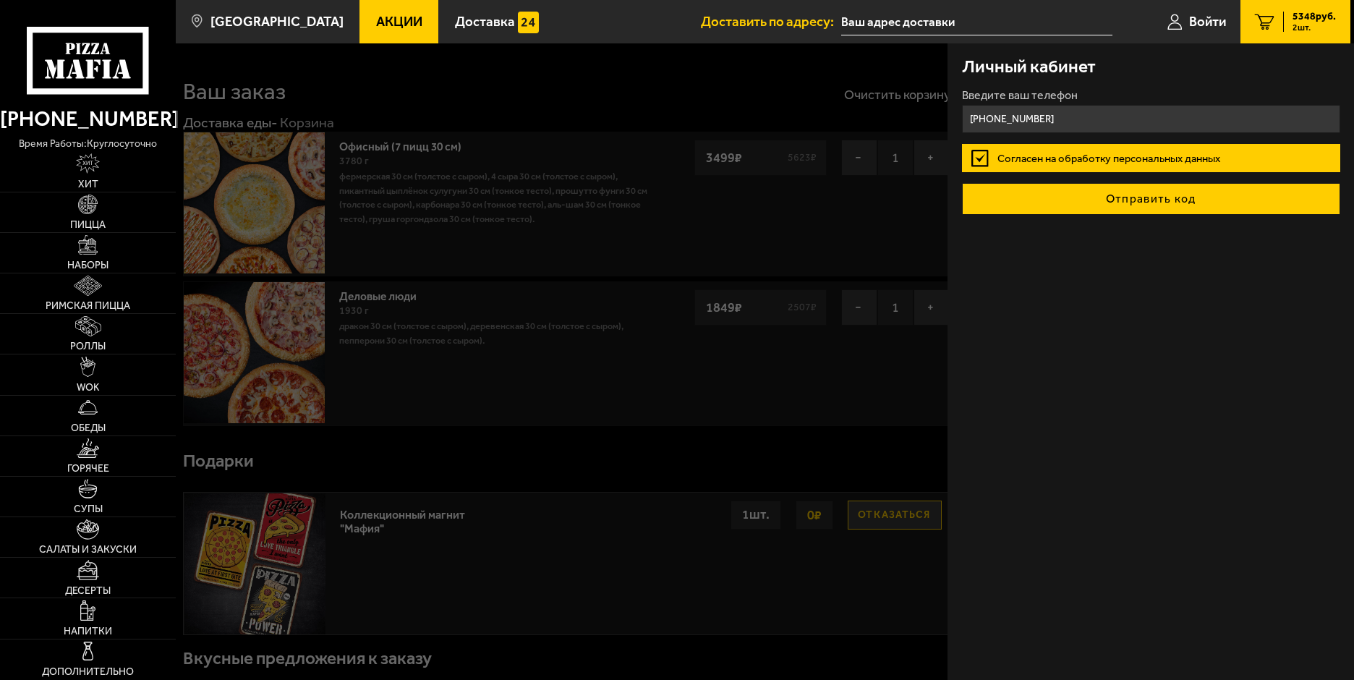
type input "[PHONE_NUMBER]"
click at [1065, 194] on button "Отправить код" at bounding box center [1151, 199] width 378 height 32
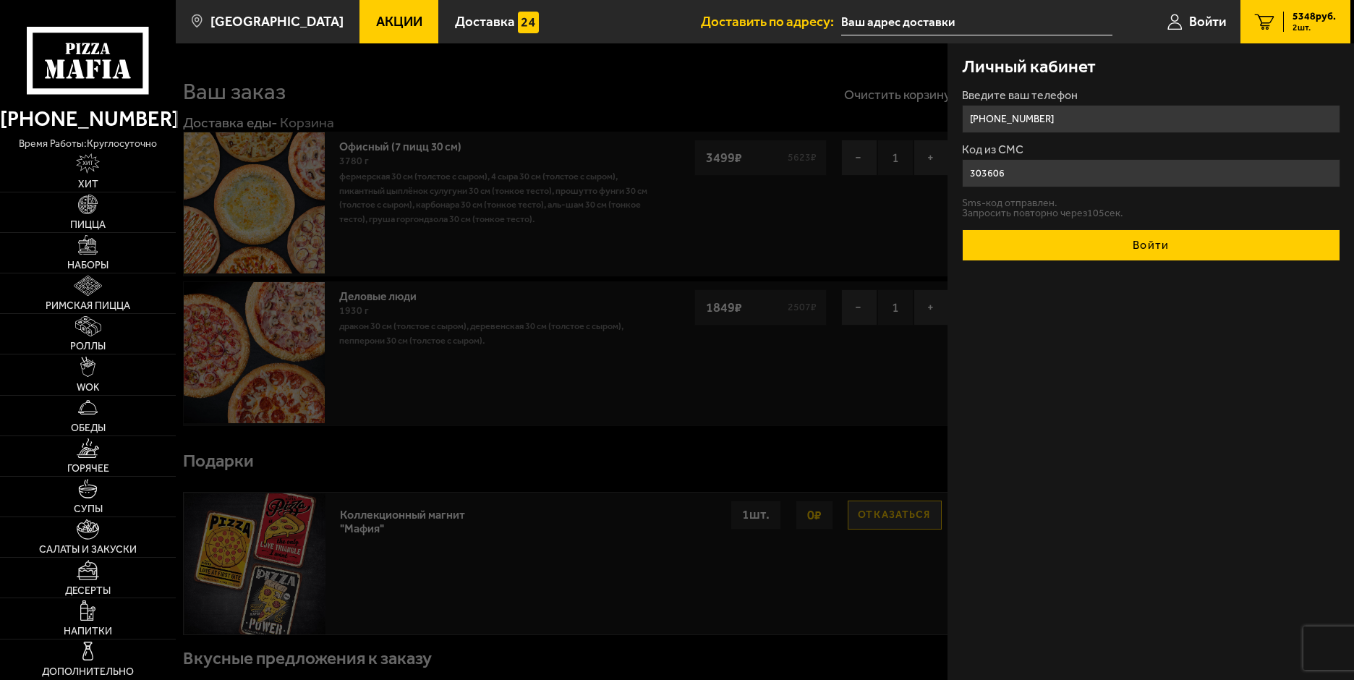
type input "303606"
click at [1008, 244] on button "Войти" at bounding box center [1151, 245] width 378 height 32
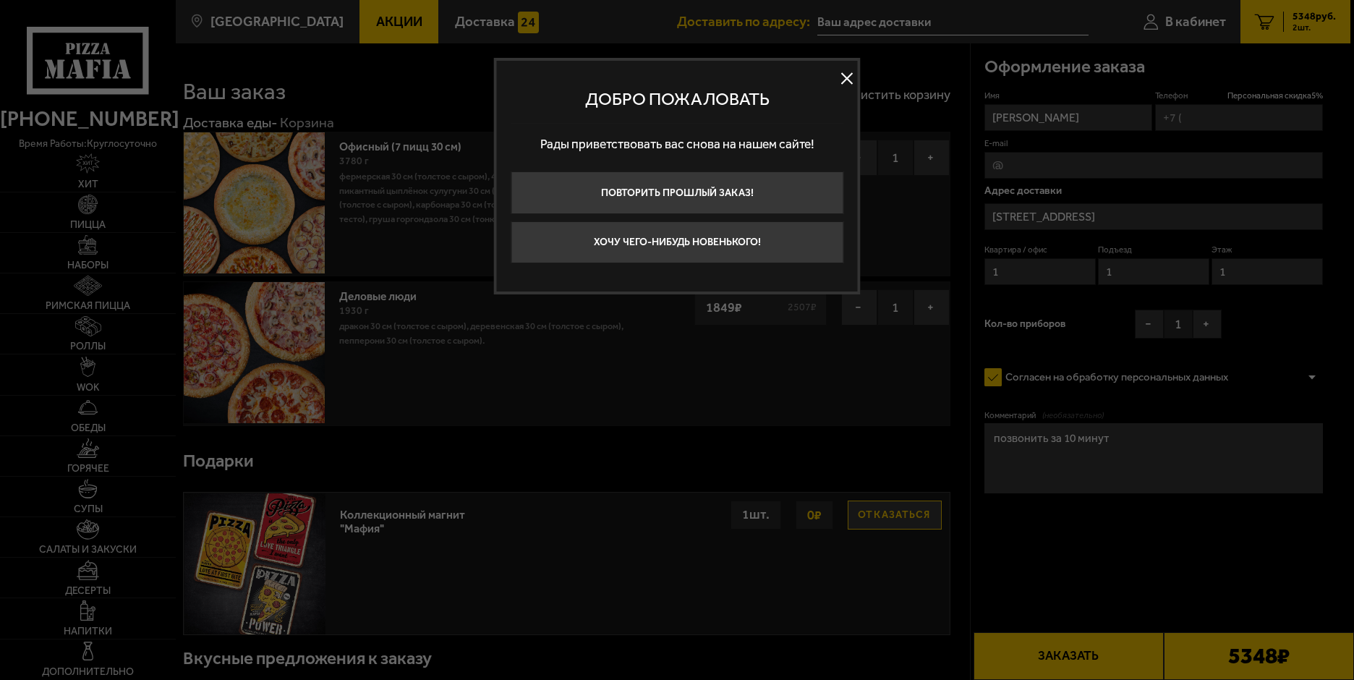
type input "[PHONE_NUMBER]"
type input "Предпортовая улица, 2к3"
click at [734, 240] on button "Хочу чего-нибудь новенького!" at bounding box center [677, 242] width 333 height 43
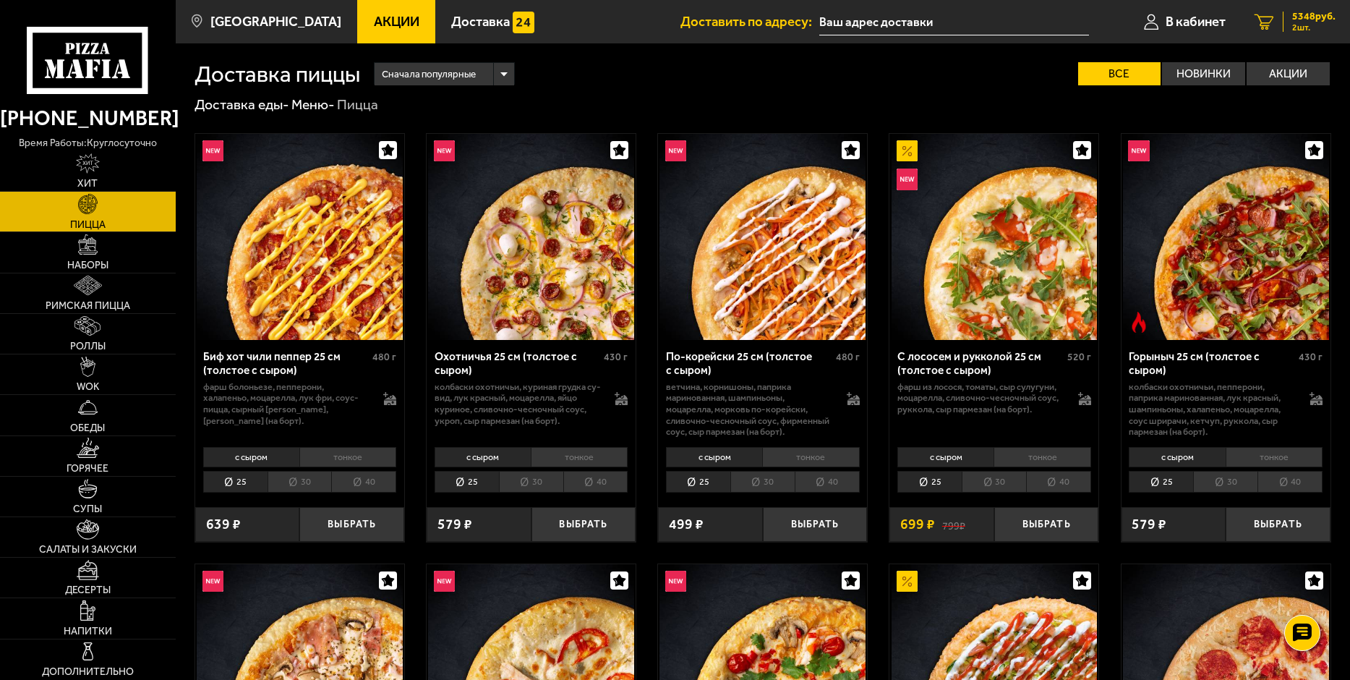
click at [1301, 8] on link "2 5348 руб. 2 шт." at bounding box center [1295, 21] width 110 height 43
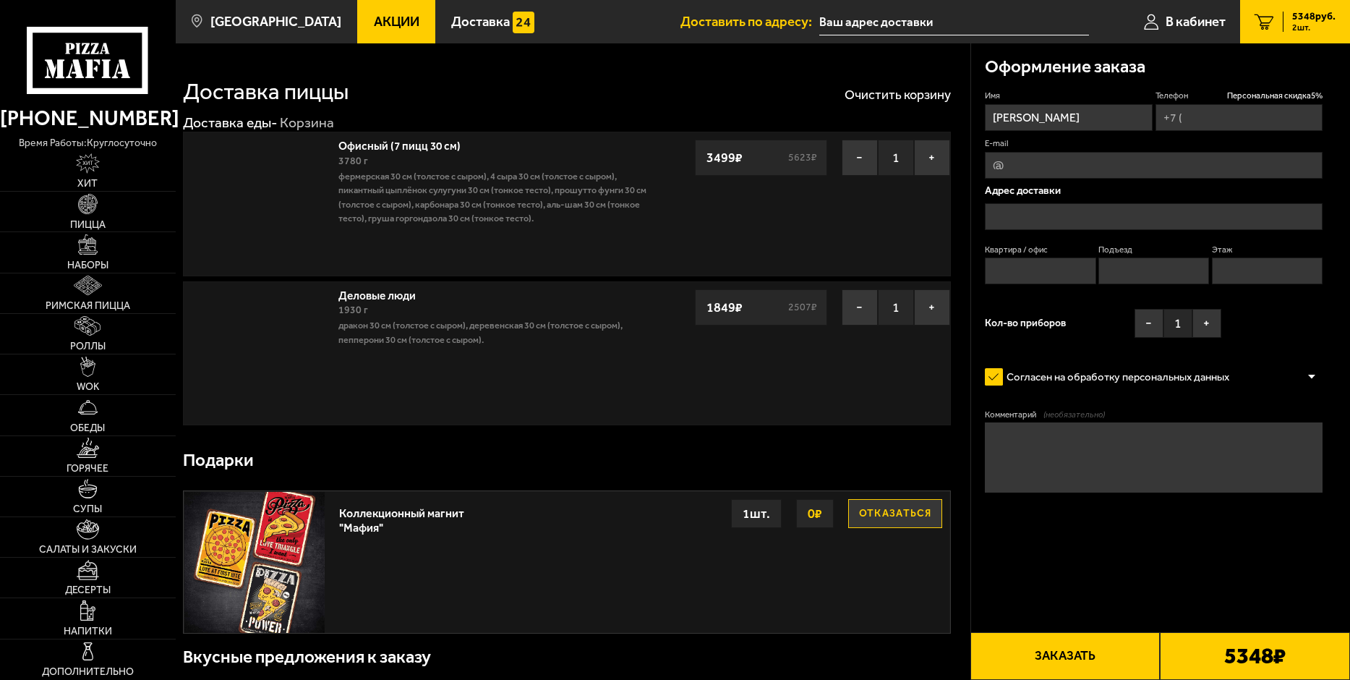
type input "[PHONE_NUMBER]"
type input "[GEOGRAPHIC_DATA] предпортовая 2"
type input "1"
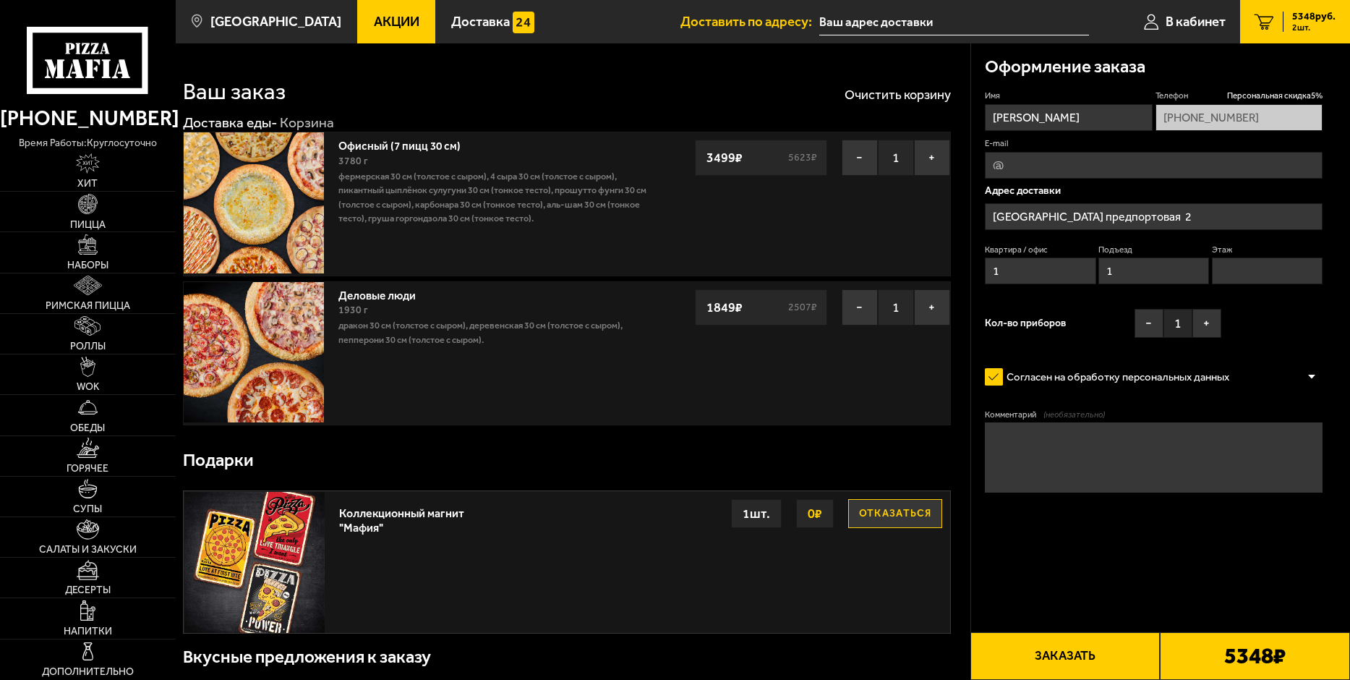
type input "[STREET_ADDRESS]"
click at [1084, 655] on button "Заказать" at bounding box center [1066, 656] width 190 height 48
click at [1233, 263] on input "Этаж" at bounding box center [1267, 270] width 111 height 27
type input "1"
click at [1060, 459] on textarea "Комментарий (необязательно)" at bounding box center [1154, 457] width 338 height 70
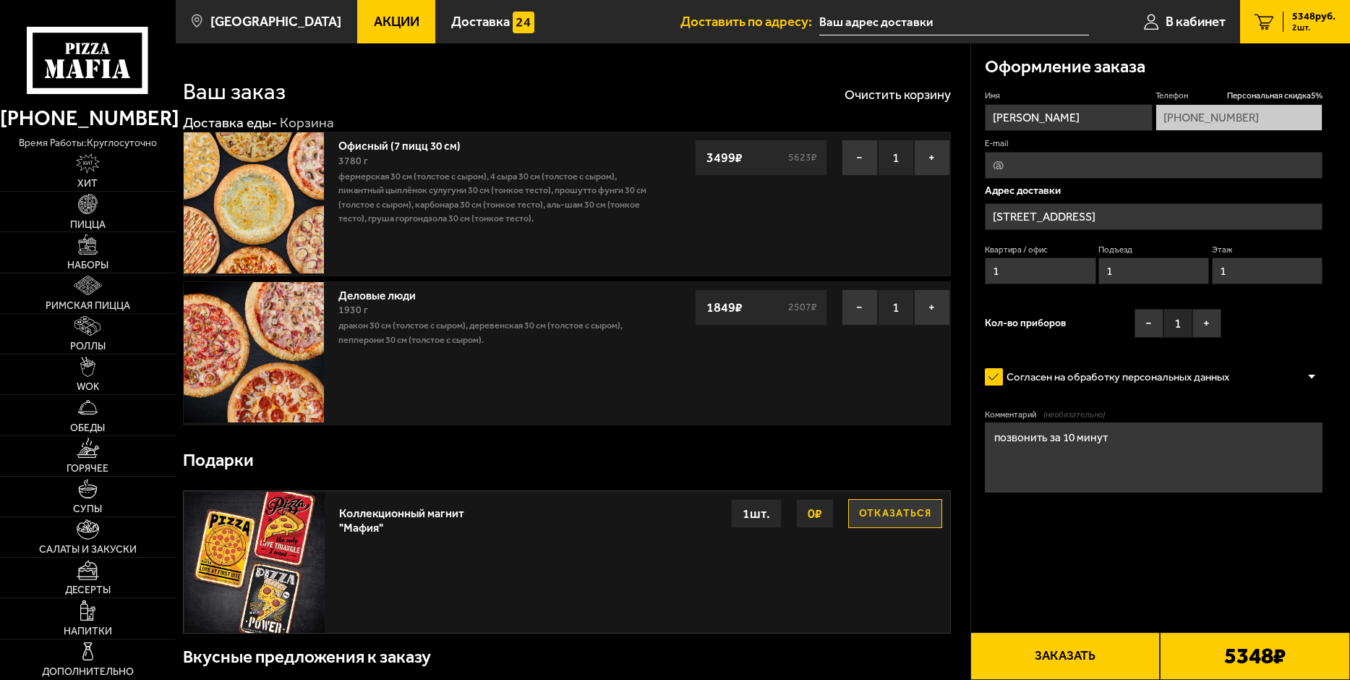
type textarea "позвонить за 10 минут"
click at [1147, 668] on button "Заказать" at bounding box center [1066, 656] width 190 height 48
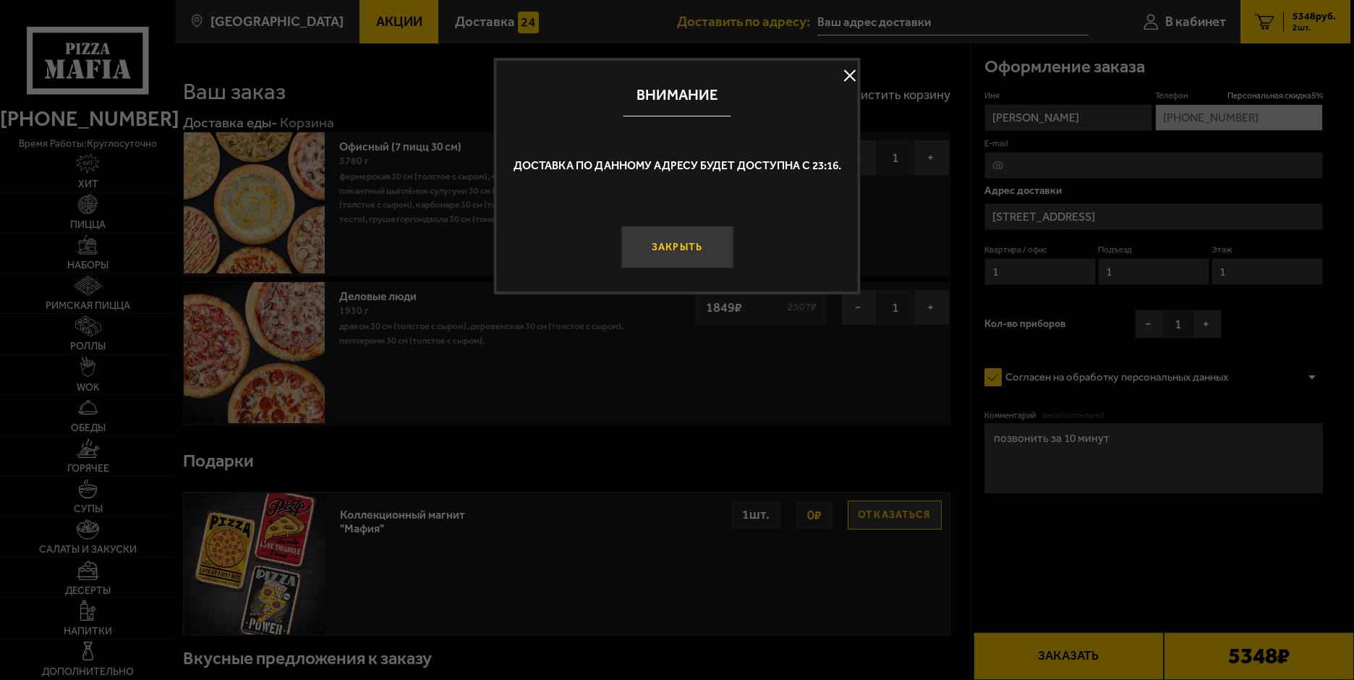
click at [676, 260] on button "Закрыть" at bounding box center [677, 247] width 113 height 43
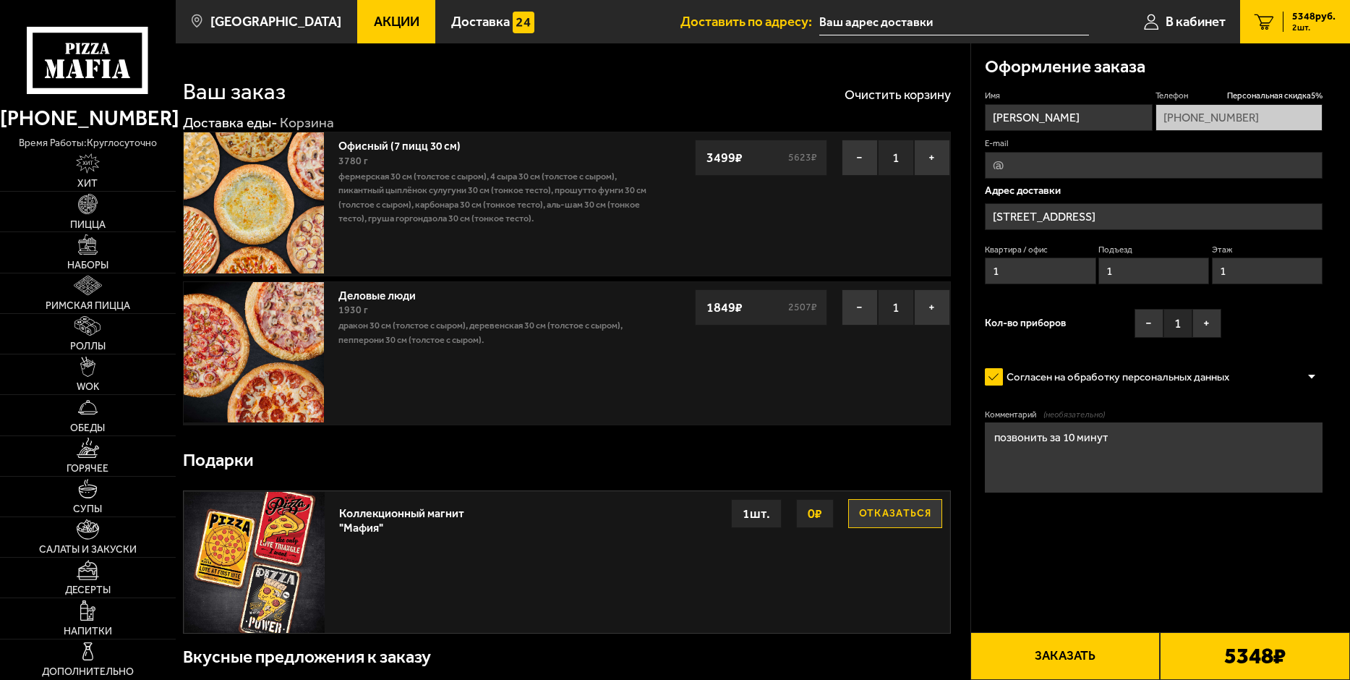
click at [1057, 647] on button "Заказать" at bounding box center [1066, 656] width 190 height 48
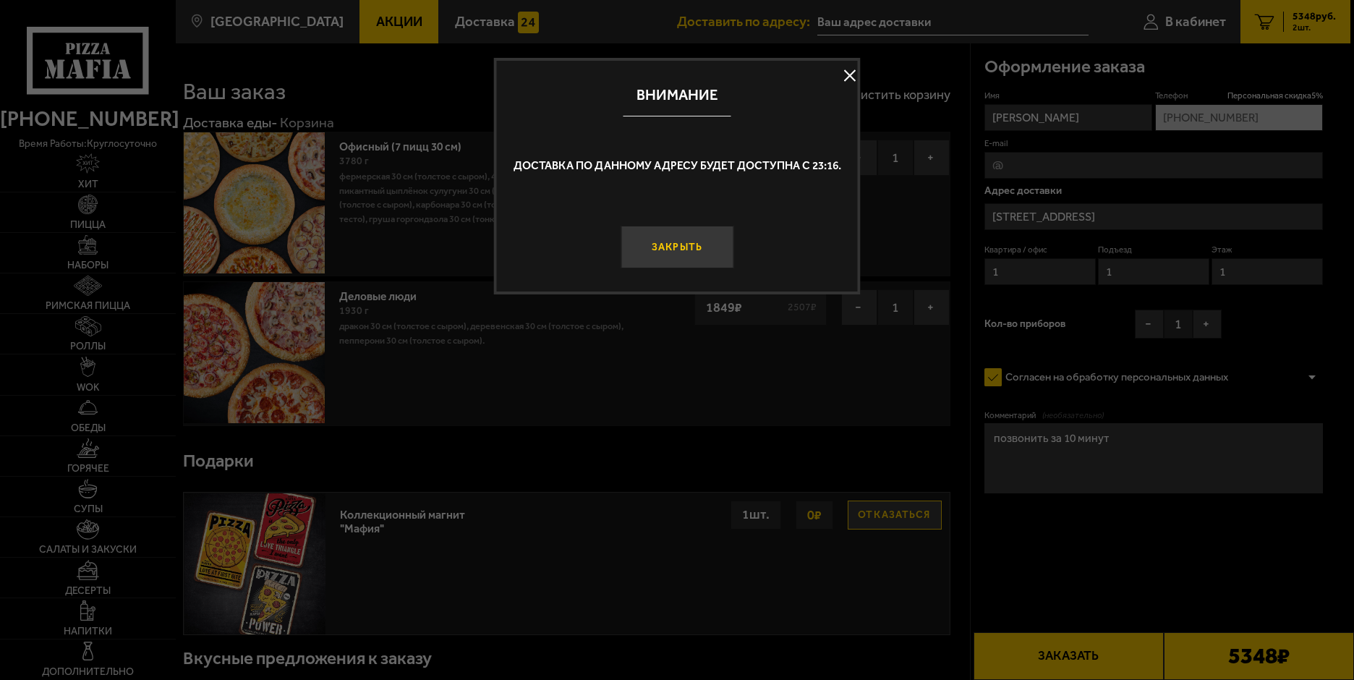
click at [665, 250] on button "Закрыть" at bounding box center [677, 247] width 113 height 43
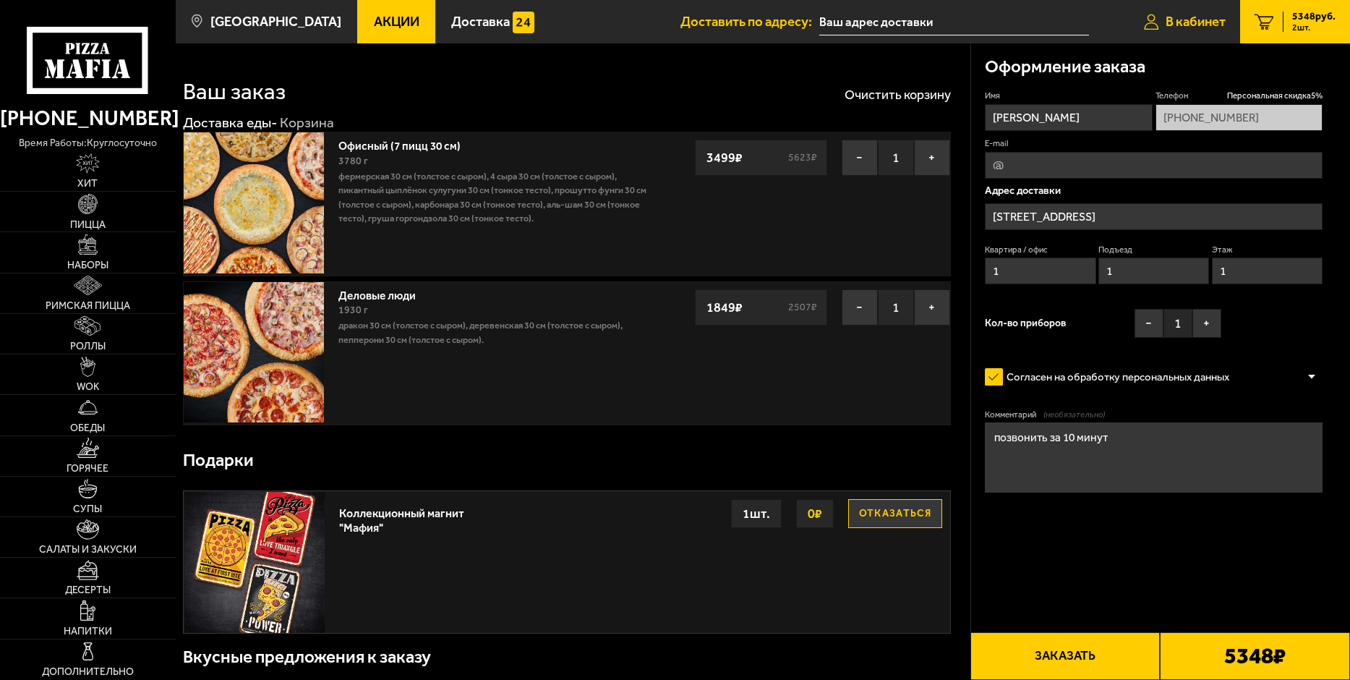
click at [1184, 28] on span "В кабинет" at bounding box center [1196, 22] width 60 height 14
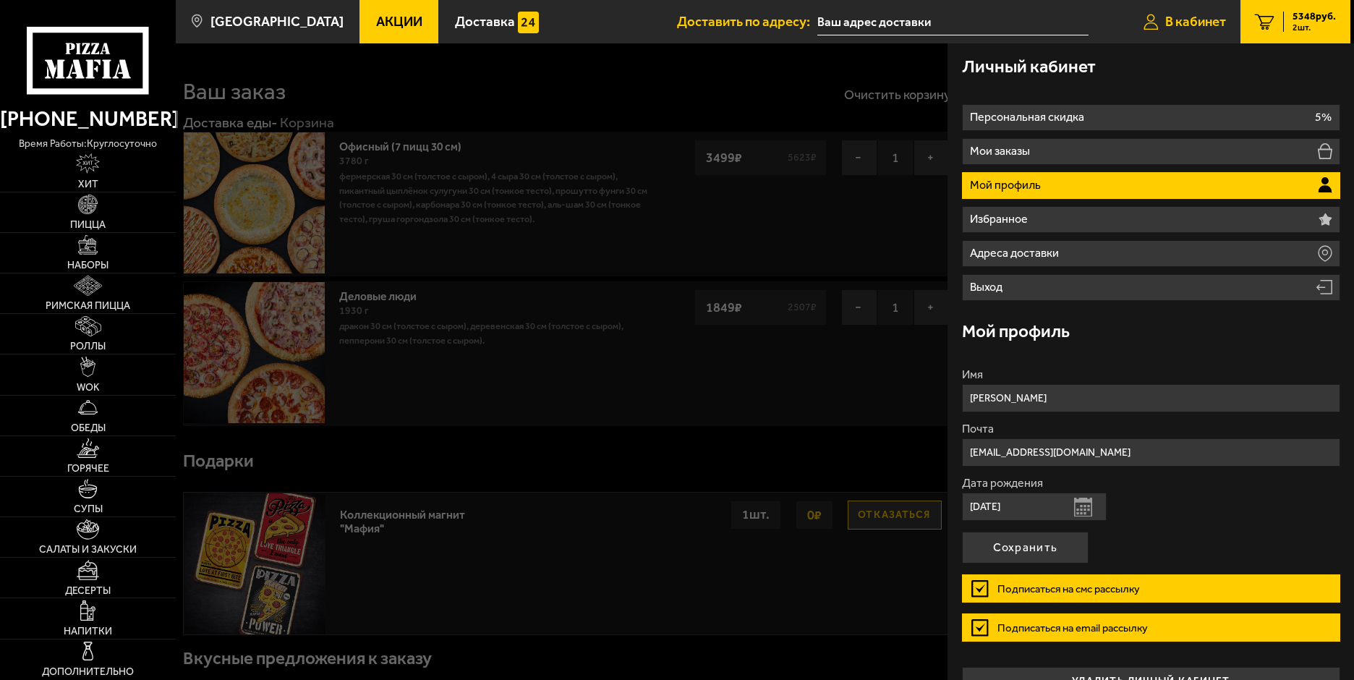
type input "[GEOGRAPHIC_DATA] предпортовая 2"
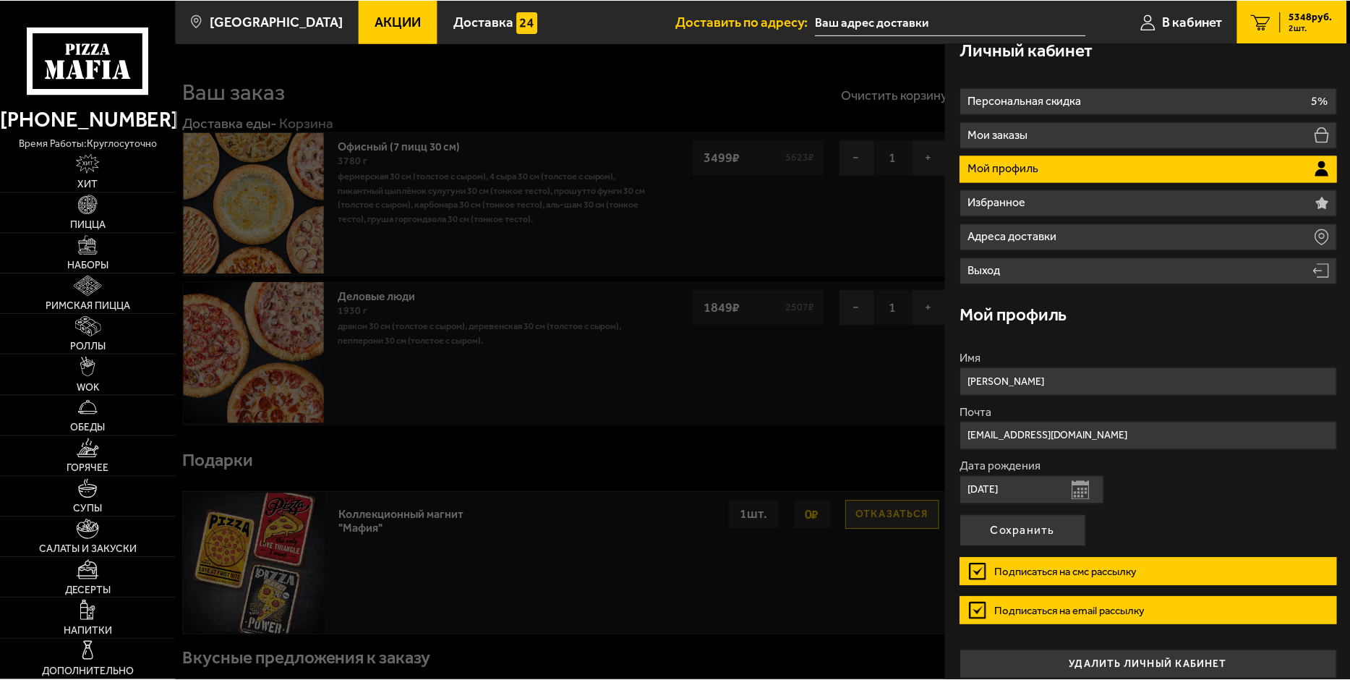
scroll to position [30, 0]
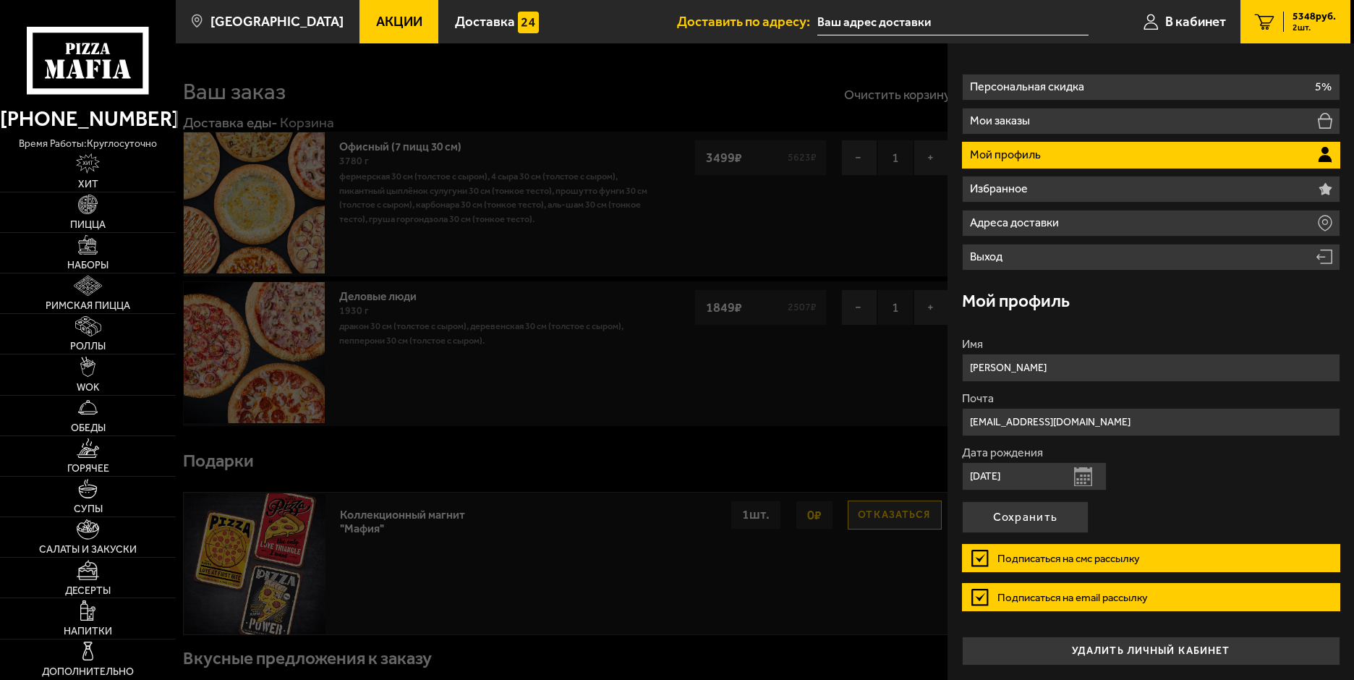
click at [735, 81] on div at bounding box center [853, 383] width 1354 height 680
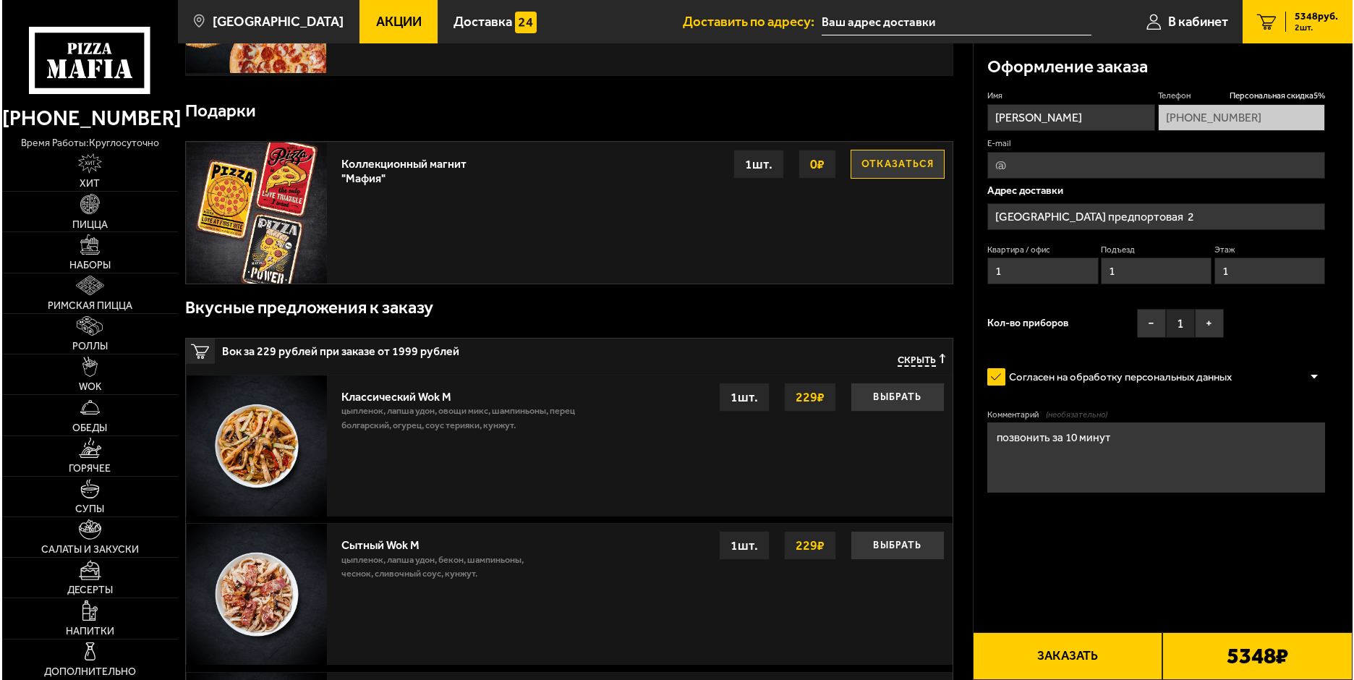
scroll to position [0, 0]
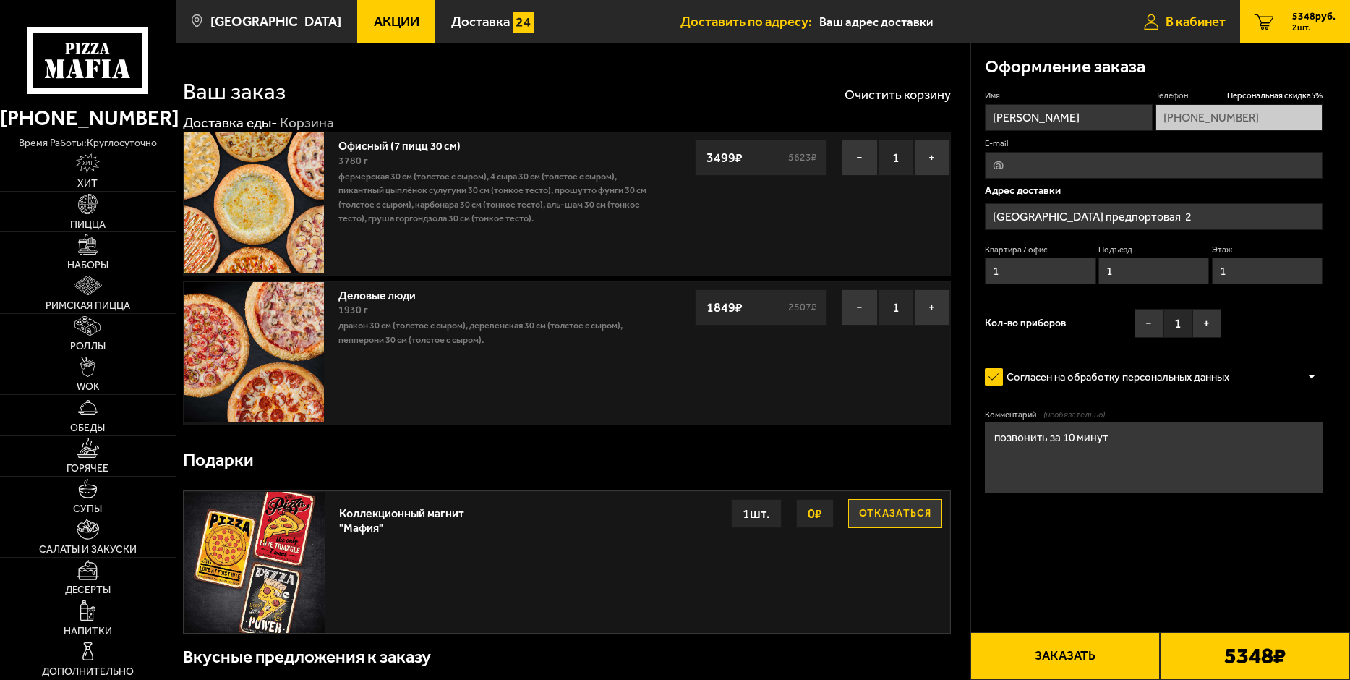
click at [1193, 25] on span "В кабинет" at bounding box center [1196, 22] width 60 height 14
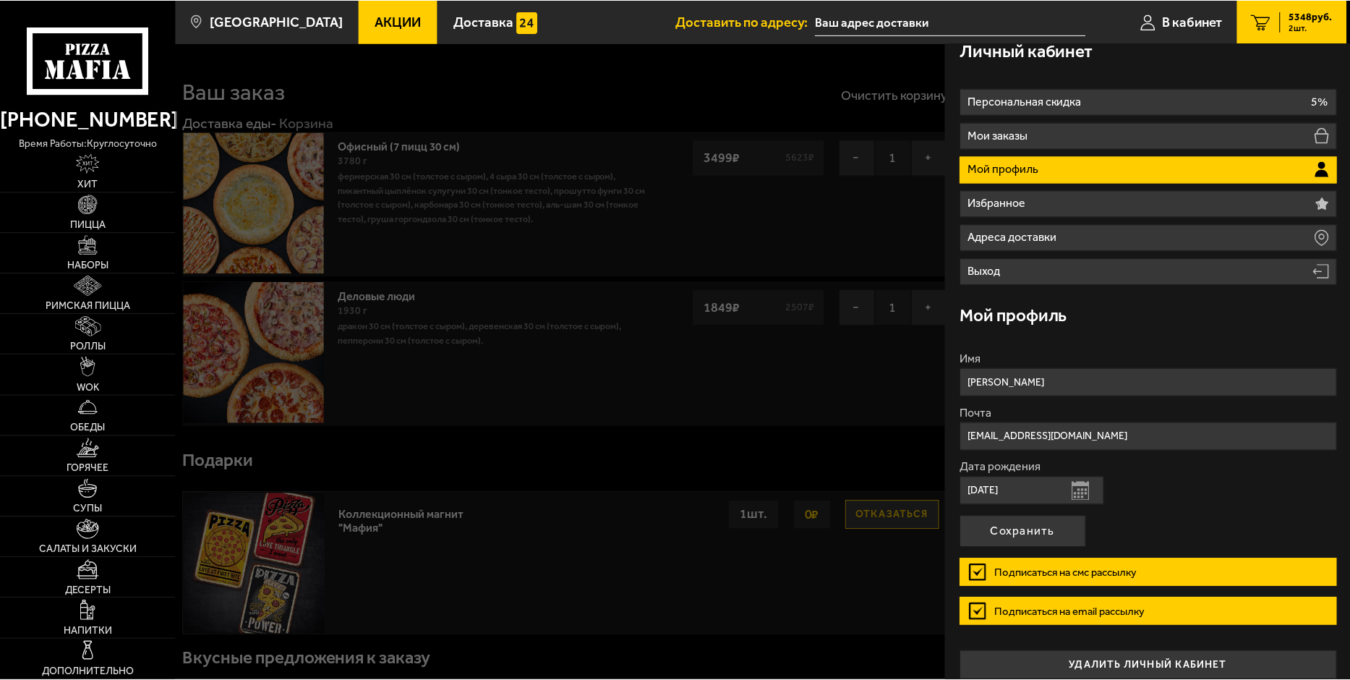
scroll to position [30, 0]
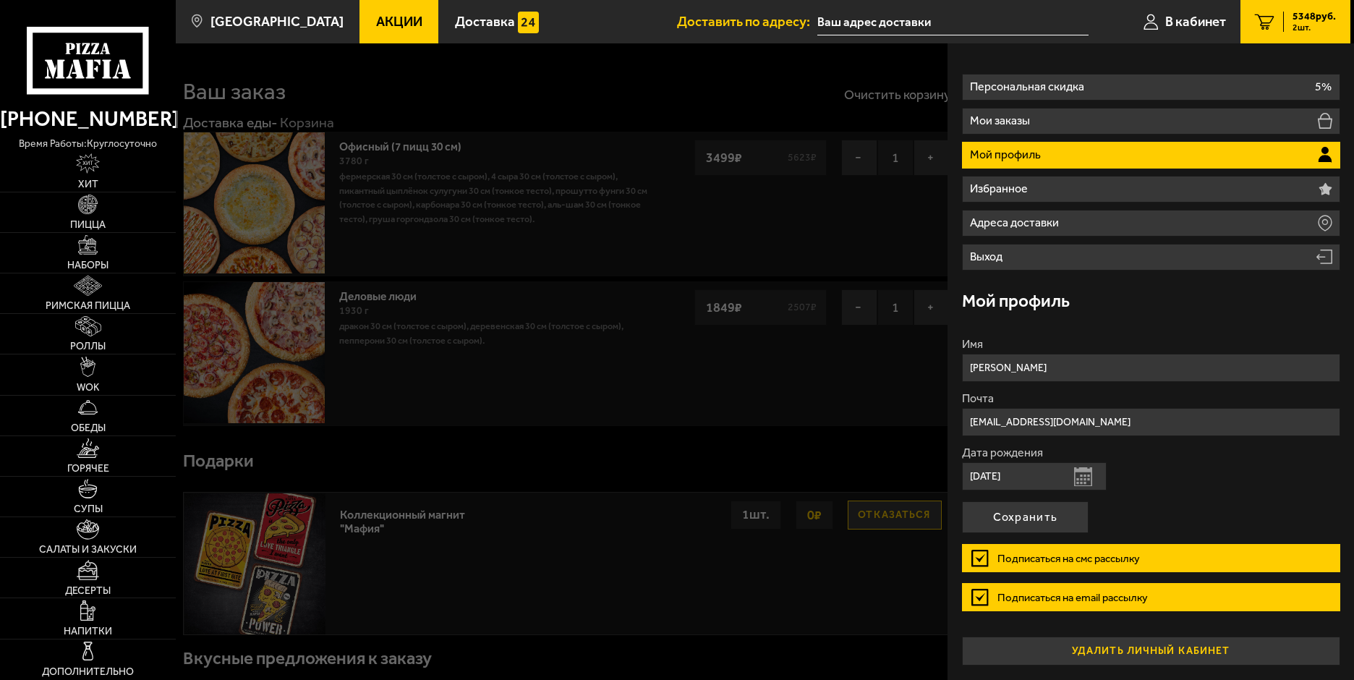
click at [1148, 644] on button "удалить личный кабинет" at bounding box center [1151, 651] width 378 height 29
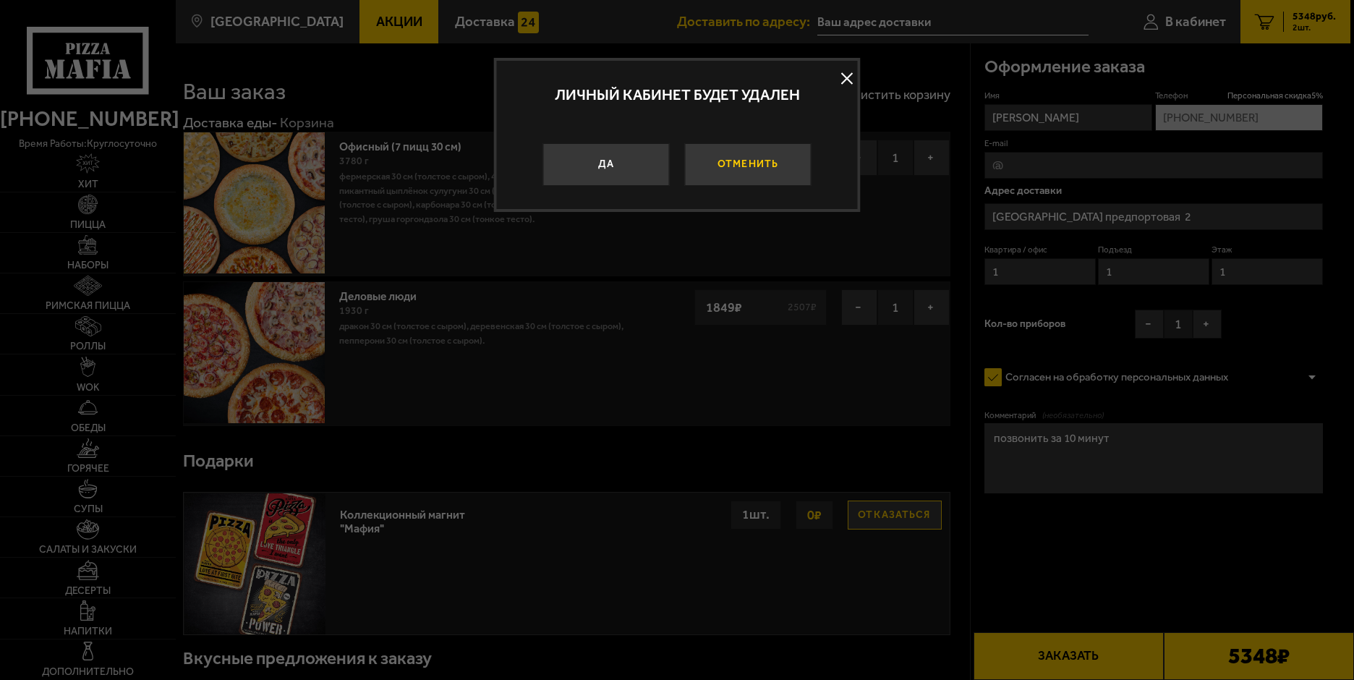
click at [733, 156] on button "Отменить" at bounding box center [747, 164] width 127 height 43
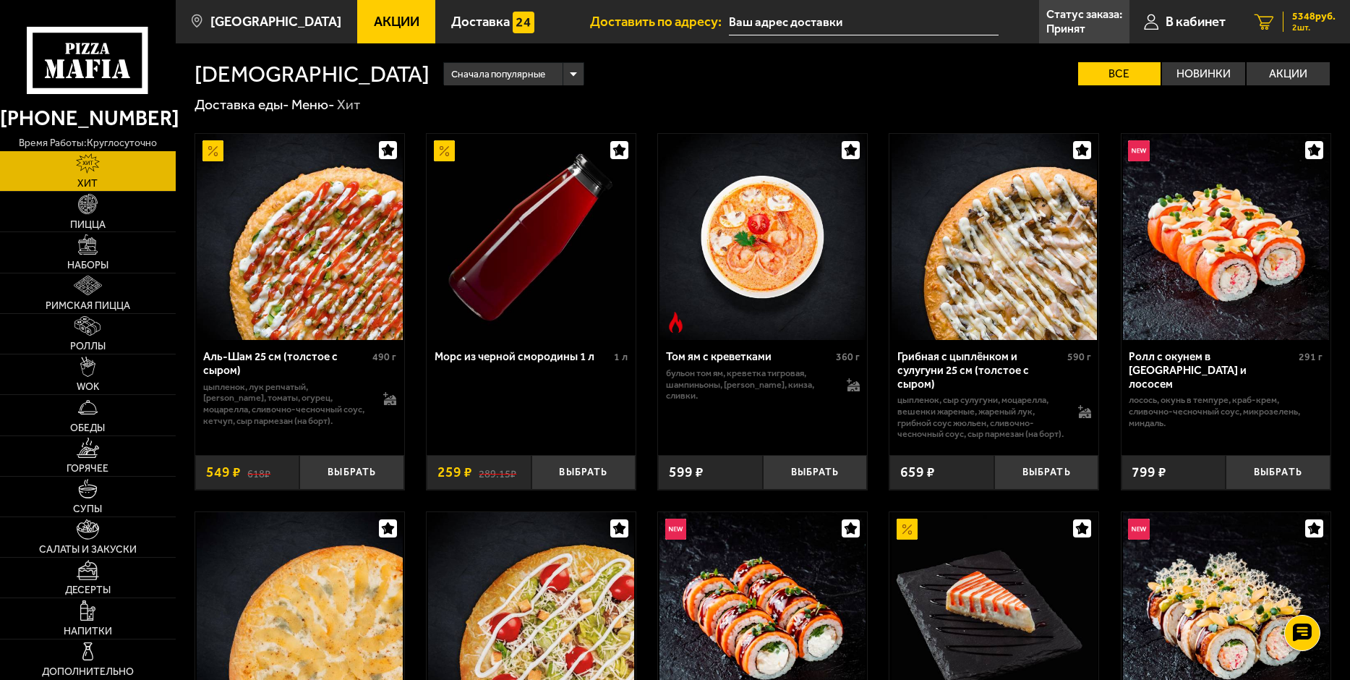
click at [1305, 14] on span "5348 руб." at bounding box center [1314, 17] width 43 height 10
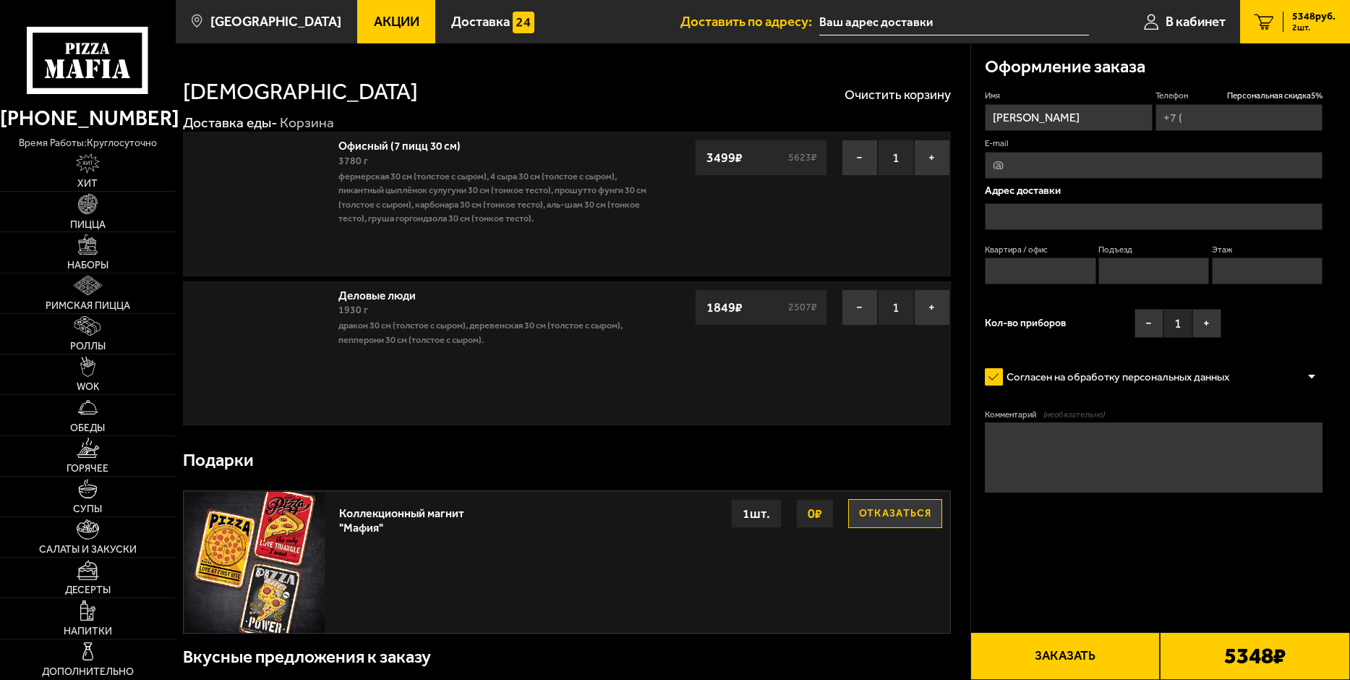
type input "[PHONE_NUMBER]"
type input "[GEOGRAPHIC_DATA] предпортовая 2"
type input "1"
type input "[STREET_ADDRESS]"
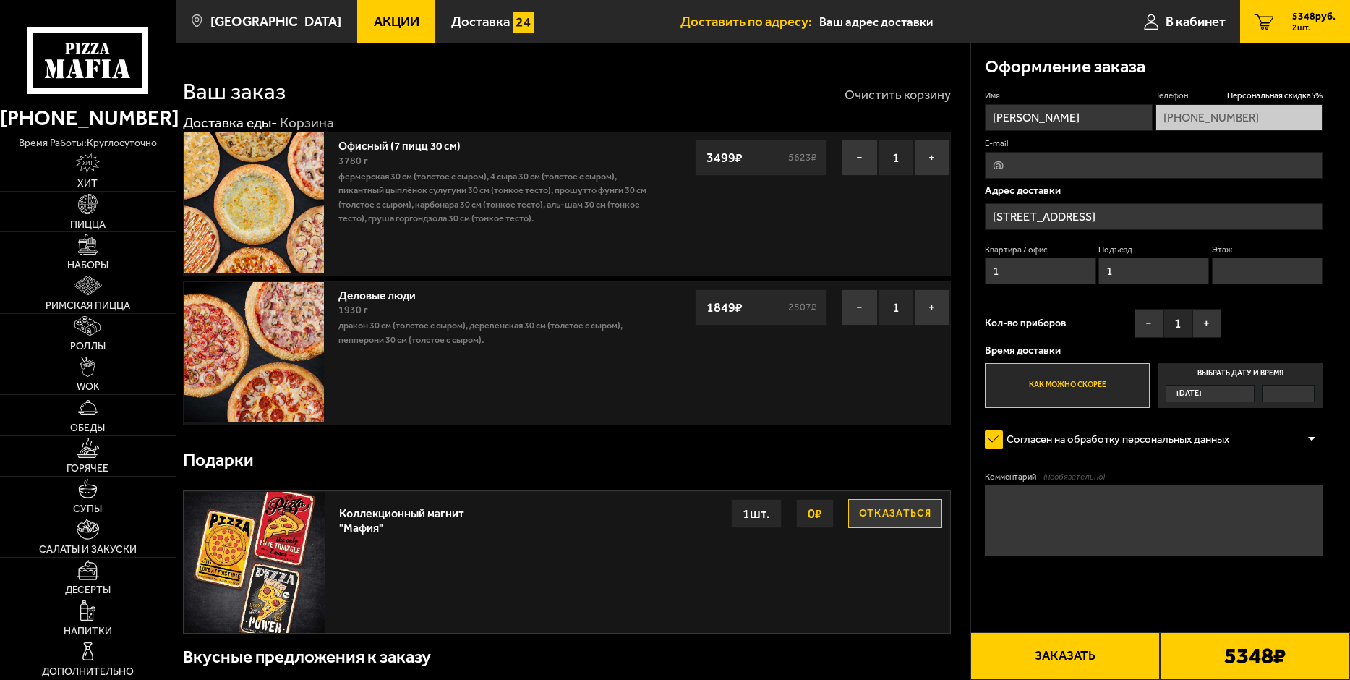
click at [895, 89] on button "Очистить корзину" at bounding box center [898, 94] width 106 height 13
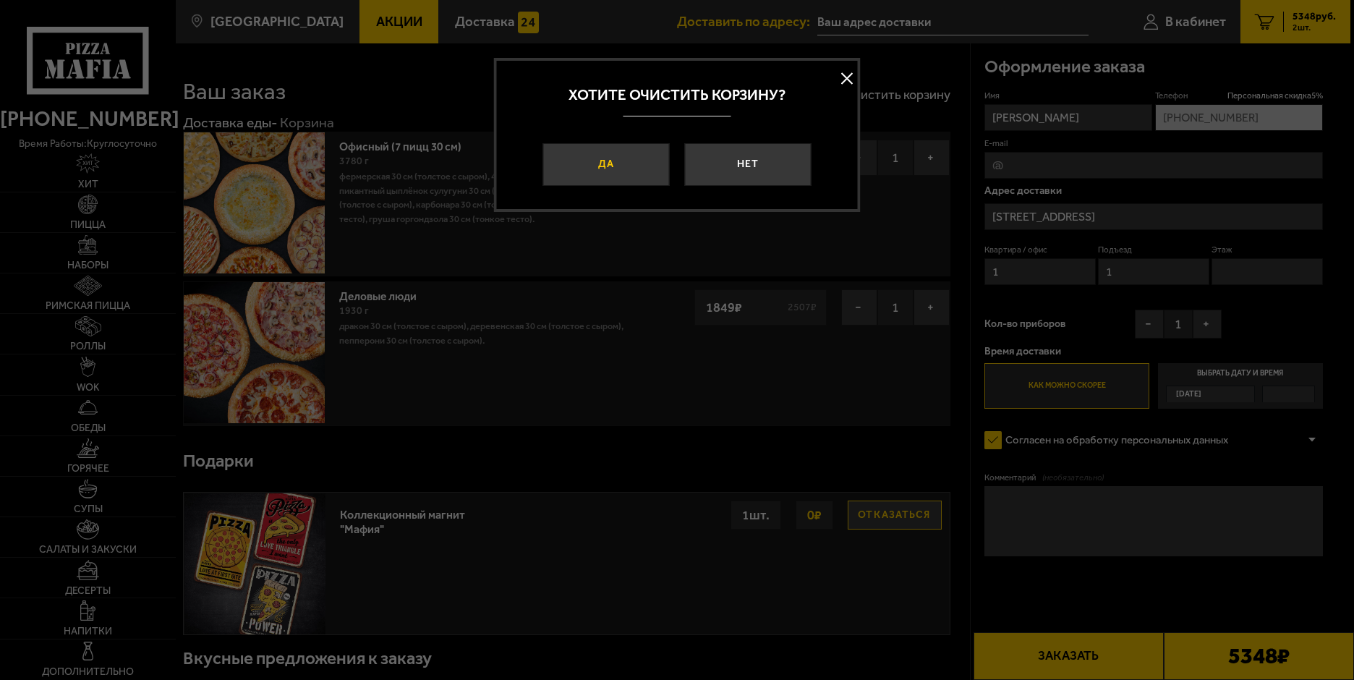
click at [609, 163] on button "Да" at bounding box center [605, 164] width 127 height 43
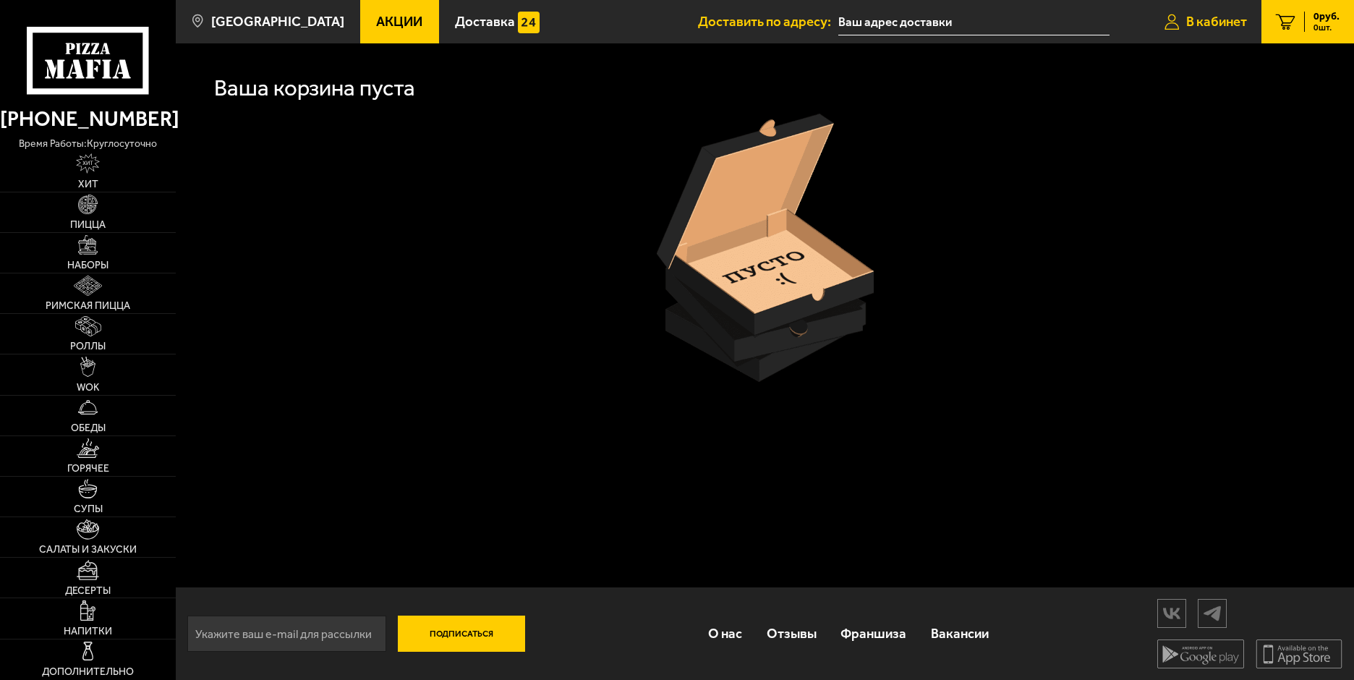
click at [1191, 10] on link "В кабинет" at bounding box center [1205, 21] width 111 height 43
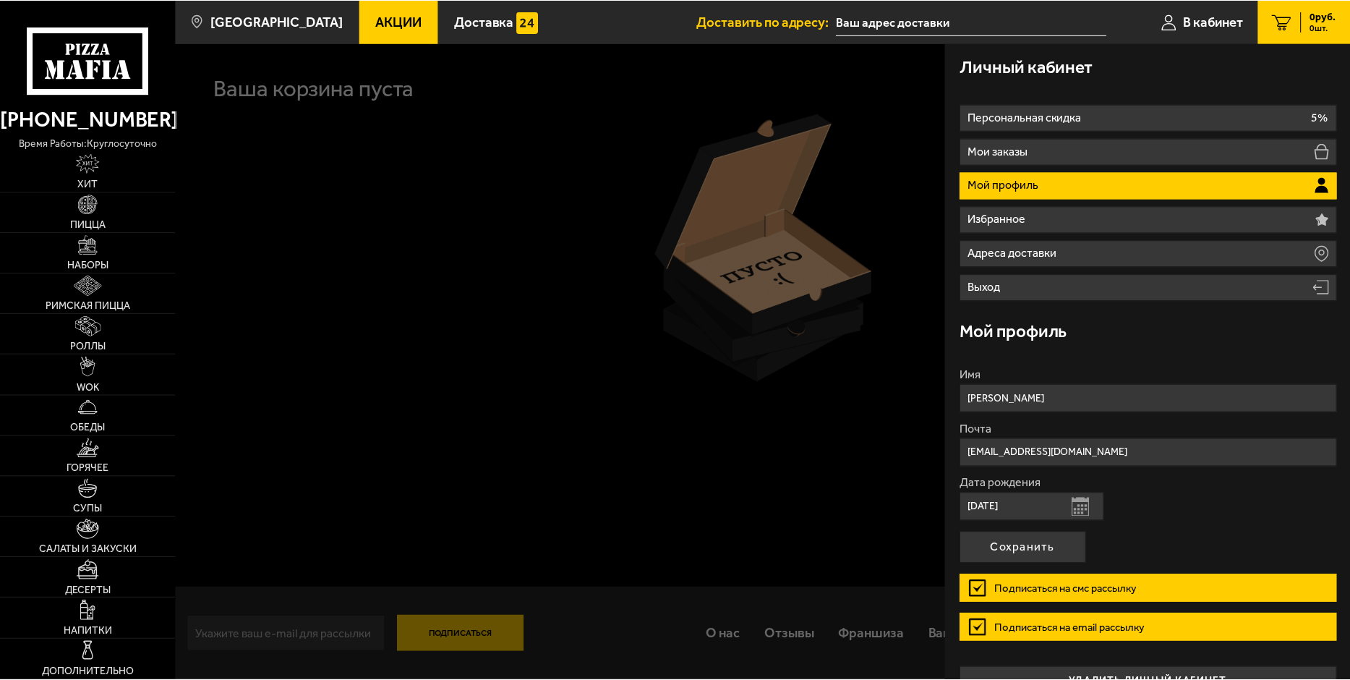
scroll to position [30, 0]
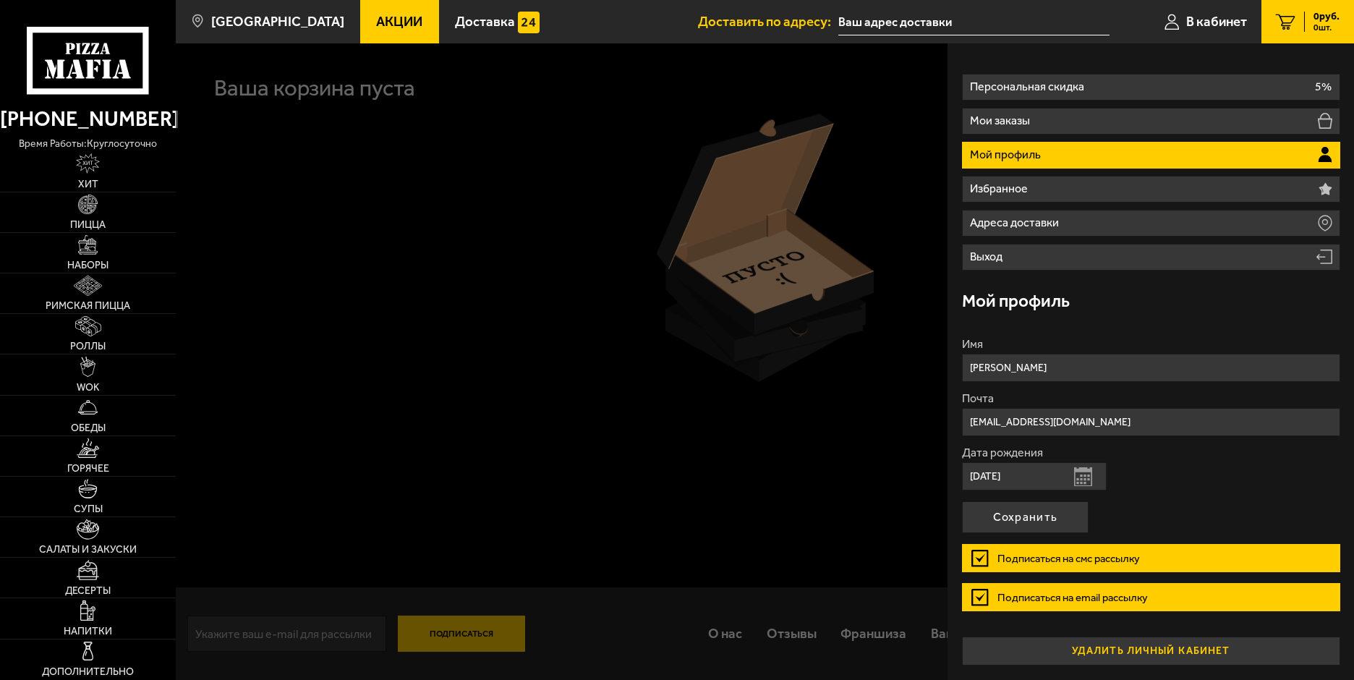
click at [1170, 657] on button "удалить личный кабинет" at bounding box center [1151, 651] width 378 height 29
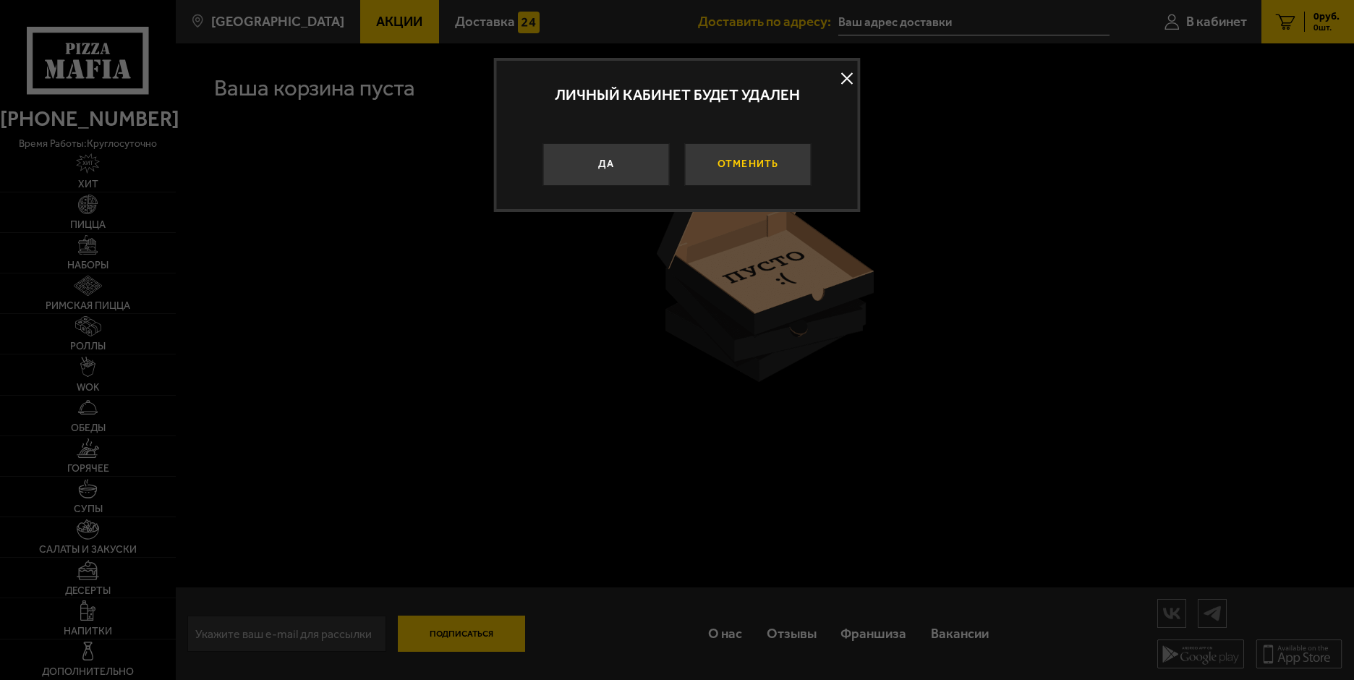
click at [755, 150] on button "Отменить" at bounding box center [747, 164] width 127 height 43
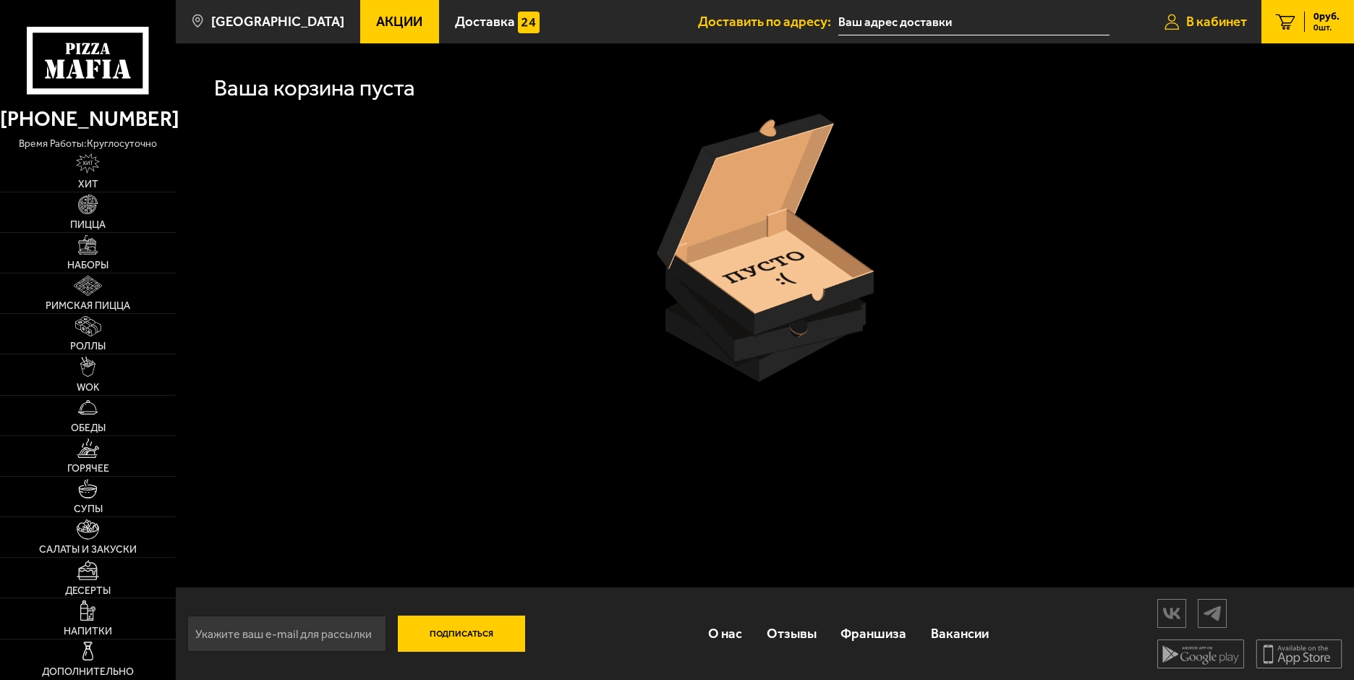
click at [1227, 24] on span "В кабинет" at bounding box center [1216, 22] width 61 height 14
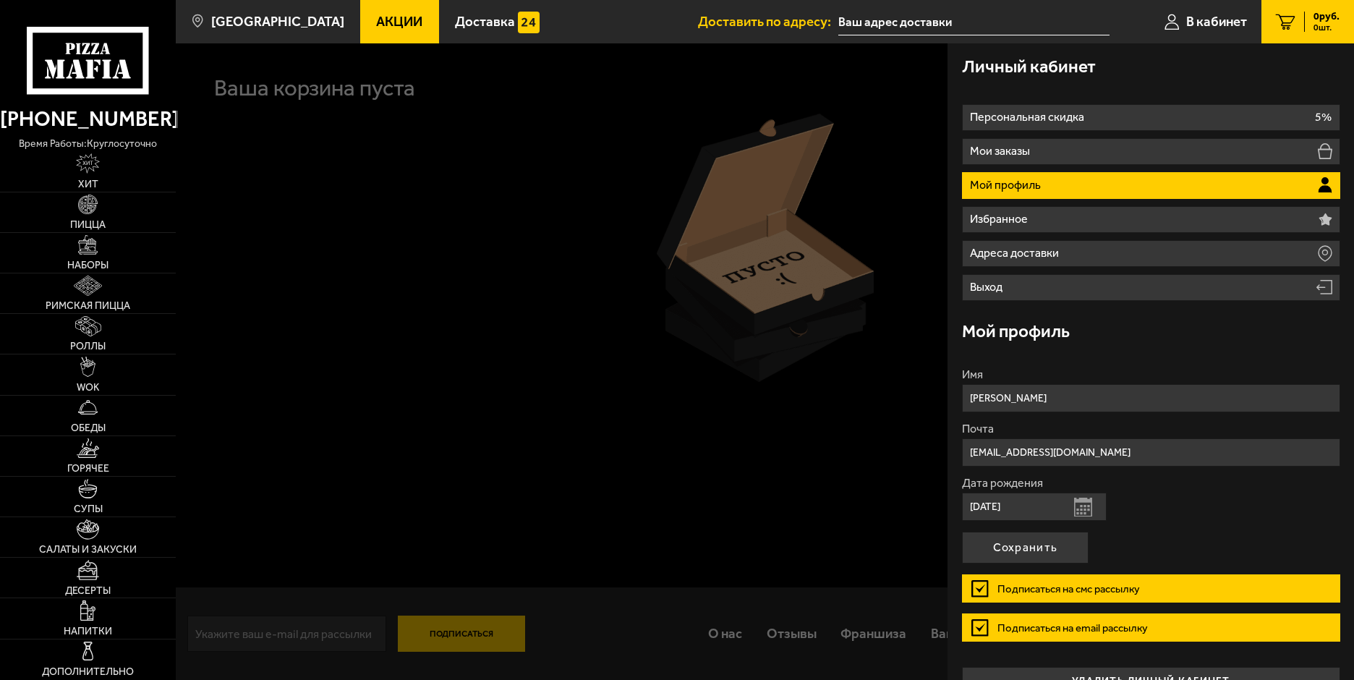
click at [1157, 280] on li "Выход" at bounding box center [1151, 287] width 378 height 27
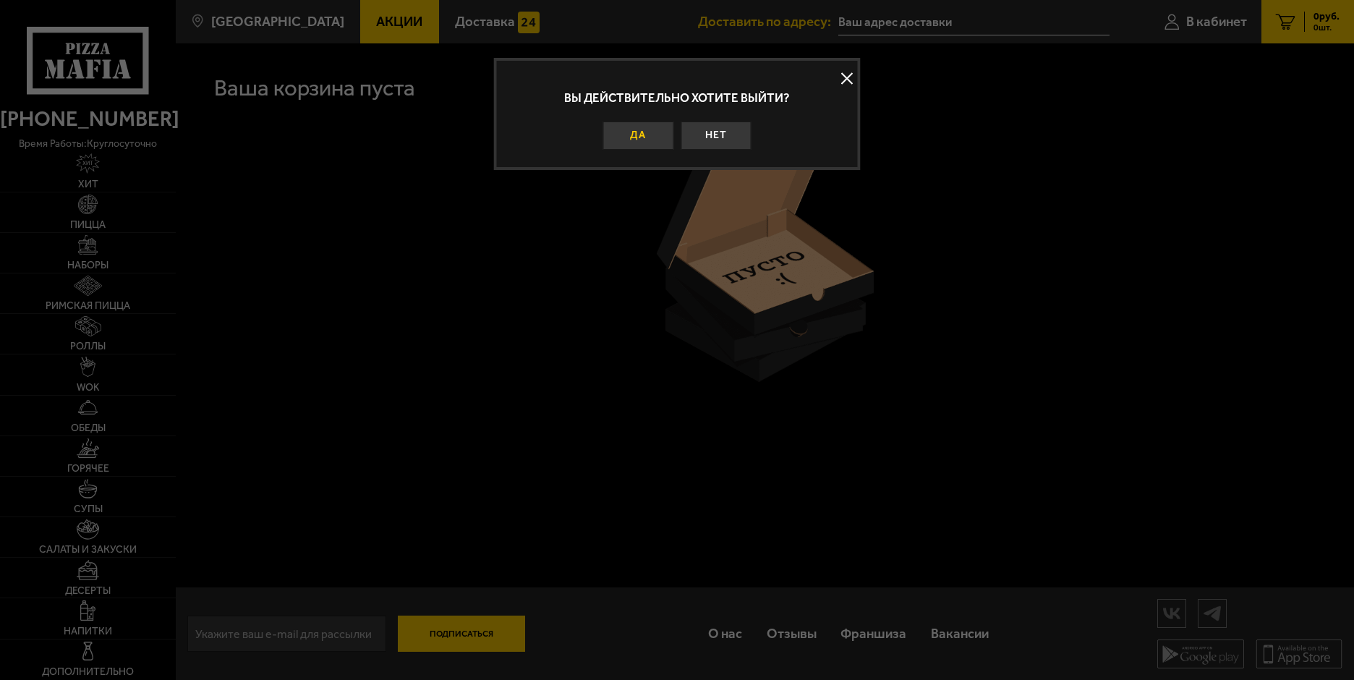
click at [644, 129] on button "Да" at bounding box center [638, 136] width 71 height 28
